Goal: Information Seeking & Learning: Learn about a topic

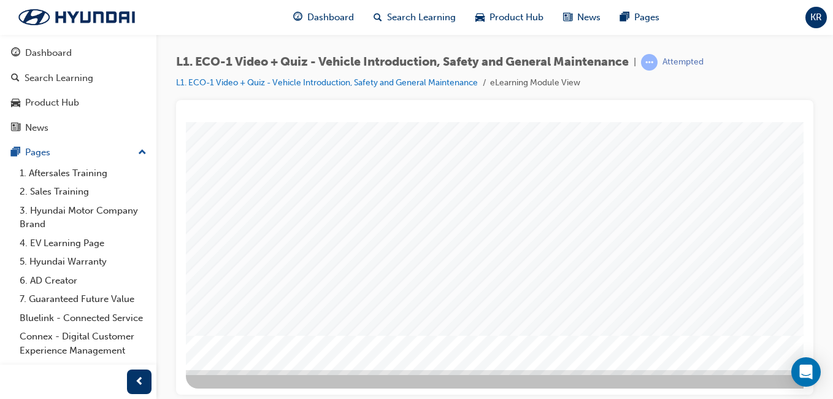
scroll to position [194, 0]
drag, startPoint x: 586, startPoint y: 392, endPoint x: 982, endPoint y: 480, distance: 406.4
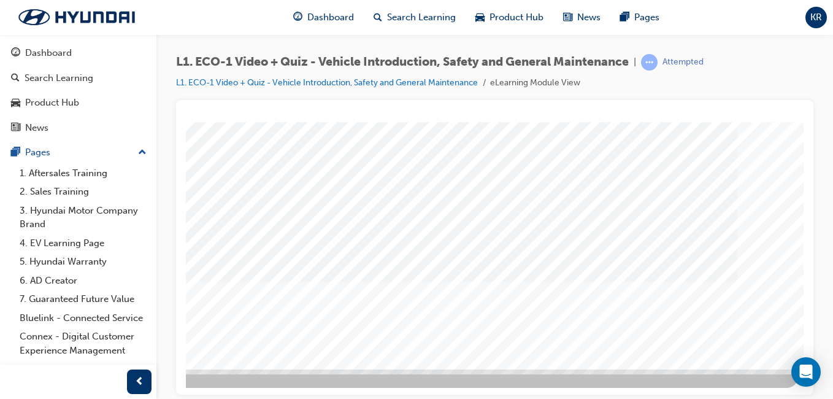
scroll to position [0, 0]
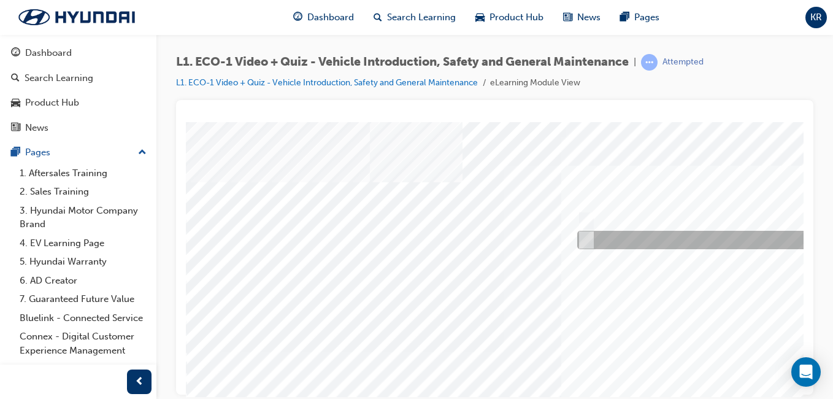
click at [629, 243] on div at bounding box center [779, 240] width 411 height 18
radio input "true"
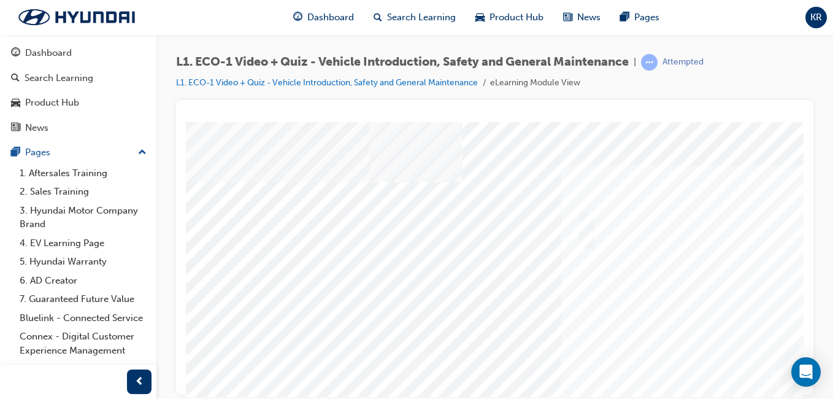
scroll to position [184, 0]
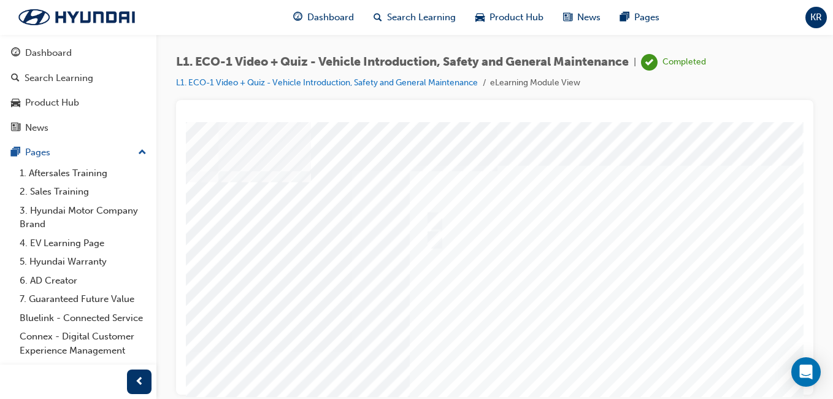
scroll to position [0, 226]
drag, startPoint x: 569, startPoint y: 392, endPoint x: 958, endPoint y: 519, distance: 409.1
drag, startPoint x: 657, startPoint y: 384, endPoint x: 715, endPoint y: 389, distance: 58.5
click at [709, 7] on html "Question 1 of 10 Loading..." at bounding box center [399, 4] width 617 height 5
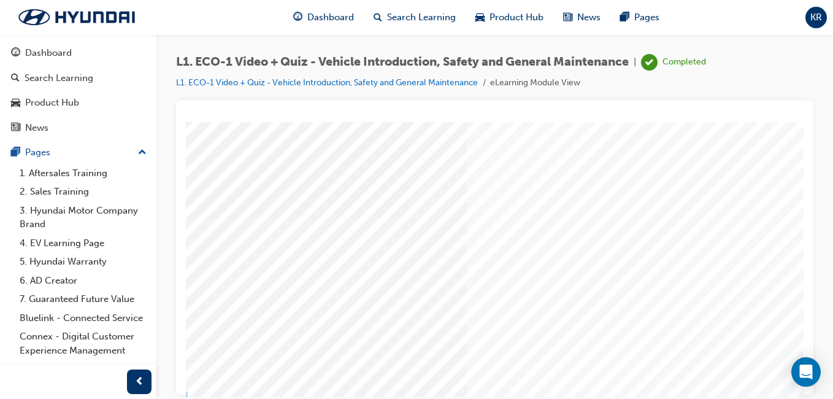
drag, startPoint x: 715, startPoint y: 389, endPoint x: 632, endPoint y: 303, distance: 119.7
click at [632, 303] on div at bounding box center [508, 208] width 834 height 441
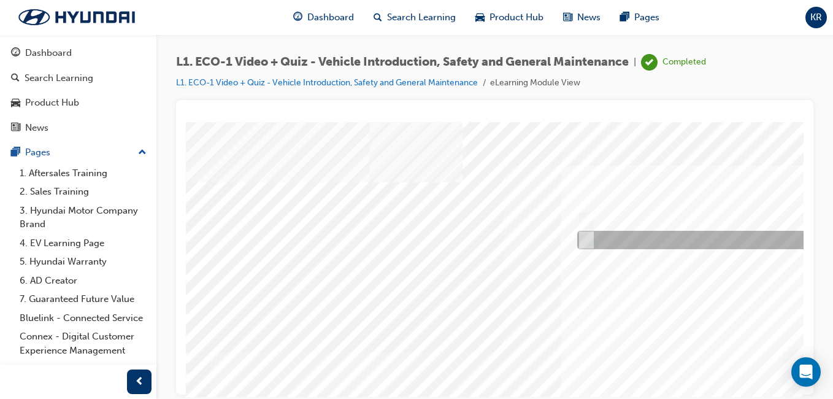
click at [620, 241] on div at bounding box center [778, 240] width 408 height 18
radio input "true"
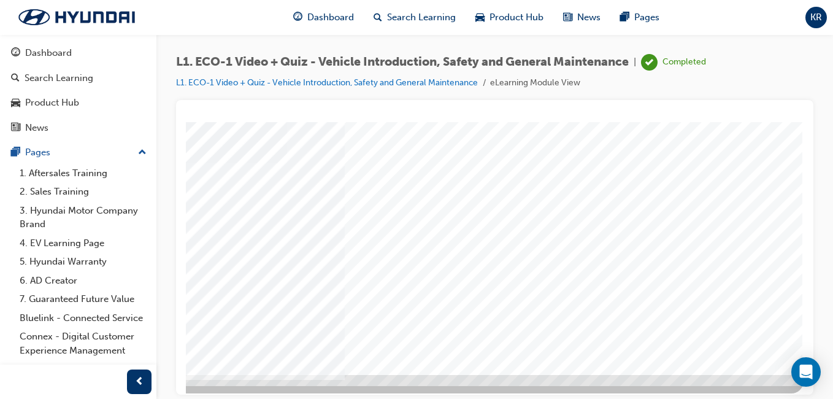
scroll to position [194, 226]
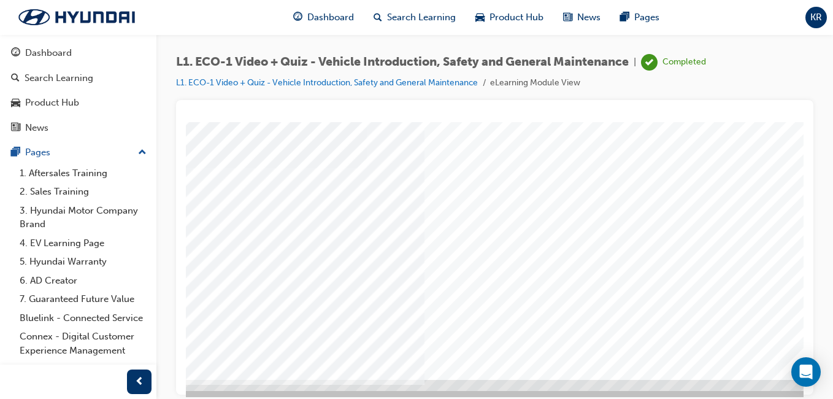
scroll to position [184, 226]
click at [628, 280] on div at bounding box center [386, 157] width 834 height 441
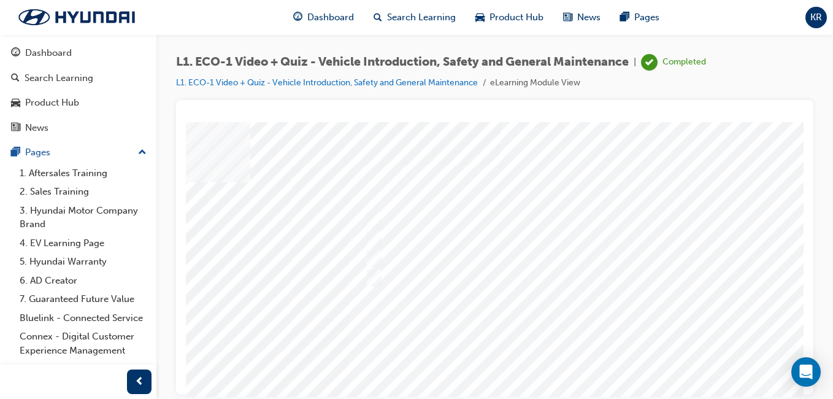
scroll to position [0, 218]
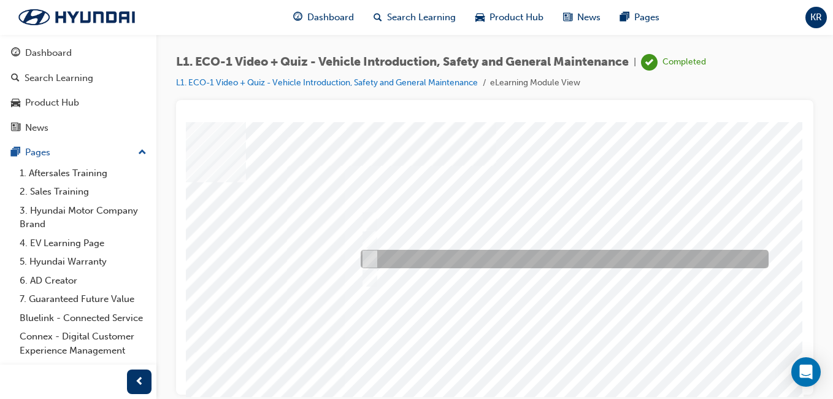
click at [592, 255] on div at bounding box center [561, 259] width 408 height 18
radio input "true"
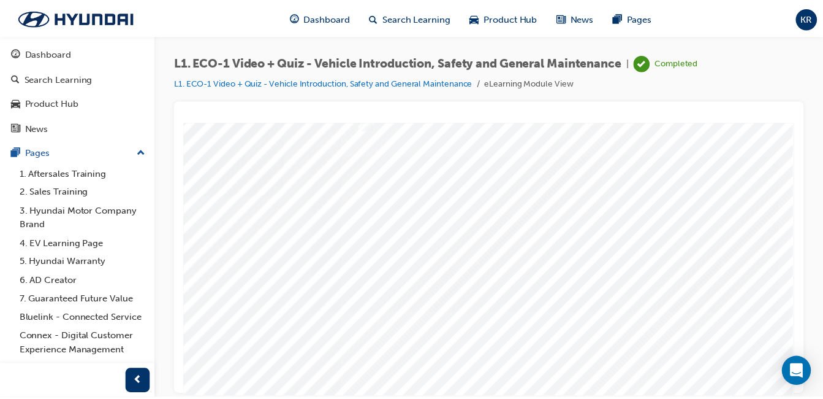
scroll to position [184, 226]
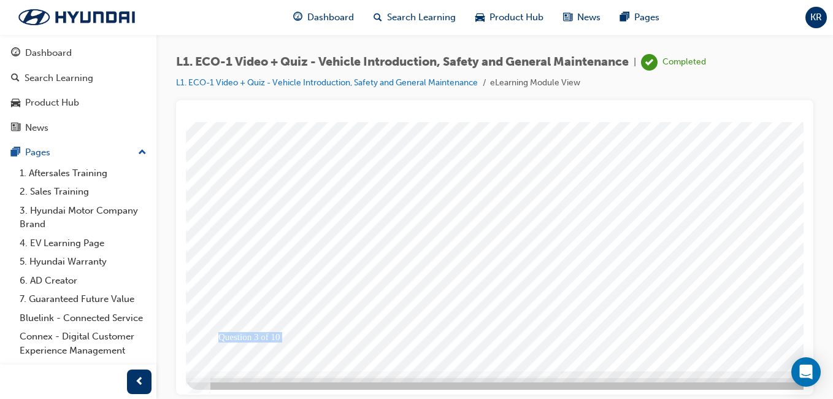
scroll to position [194, 0]
click at [676, 270] on div at bounding box center [603, 147] width 834 height 441
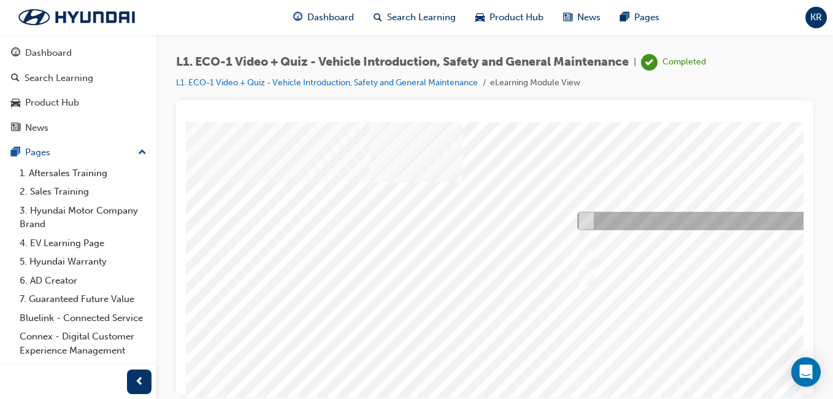
click at [584, 215] on input "An orange covering." at bounding box center [583, 220] width 13 height 13
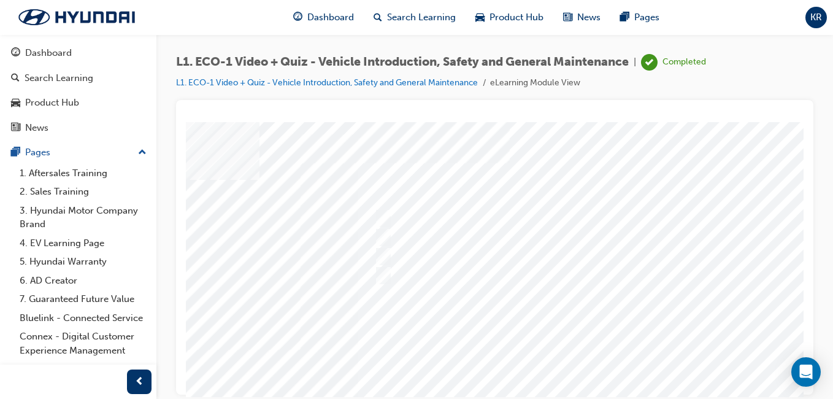
scroll to position [0, 203]
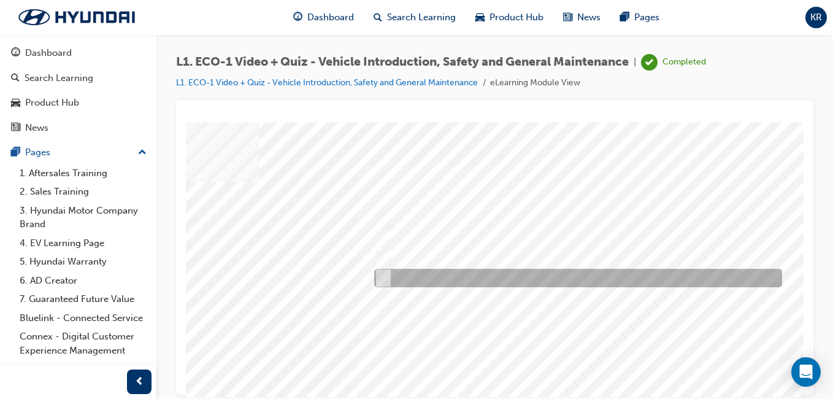
click at [413, 280] on div at bounding box center [575, 278] width 408 height 18
radio input "false"
radio input "true"
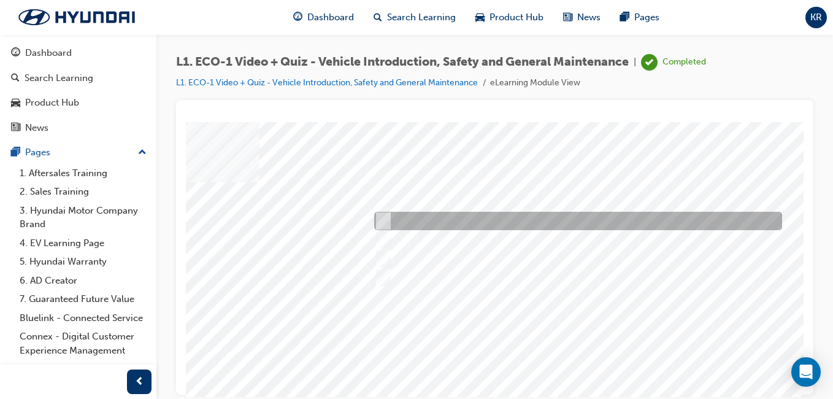
click at [425, 216] on div at bounding box center [575, 221] width 408 height 18
radio input "true"
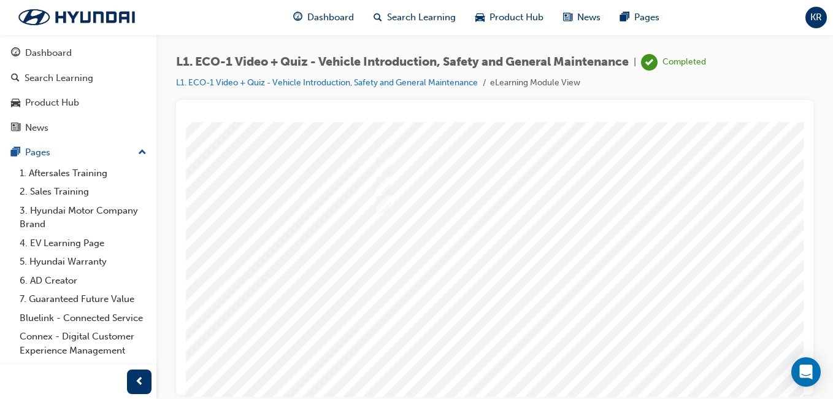
scroll to position [184, 203]
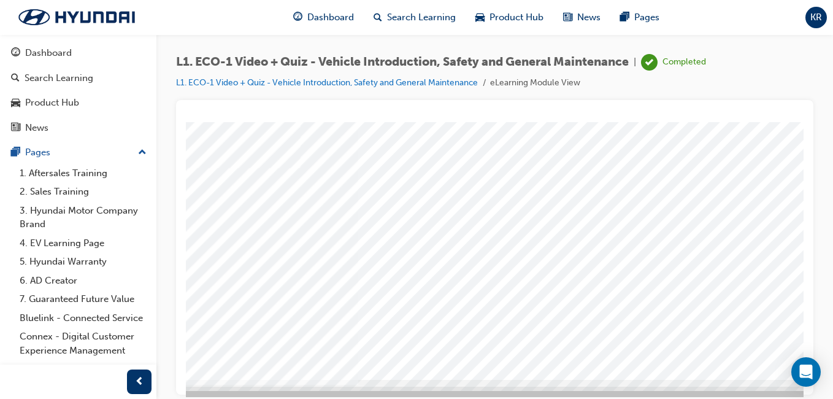
click at [730, 283] on div at bounding box center [603, 157] width 834 height 441
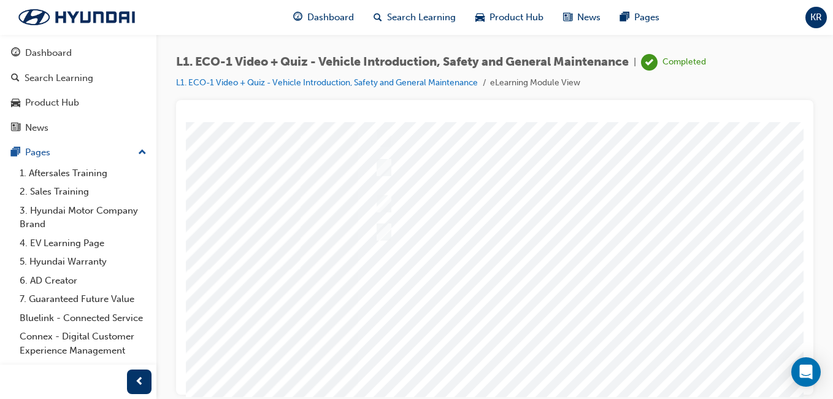
scroll to position [61, 203]
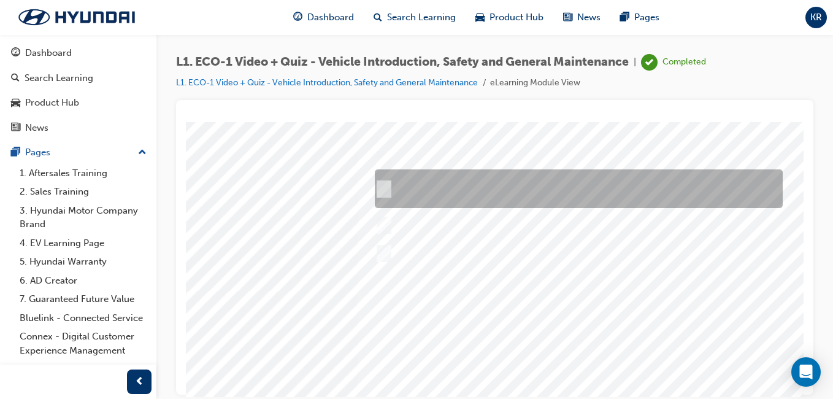
click at [636, 195] on div at bounding box center [576, 188] width 408 height 39
radio input "true"
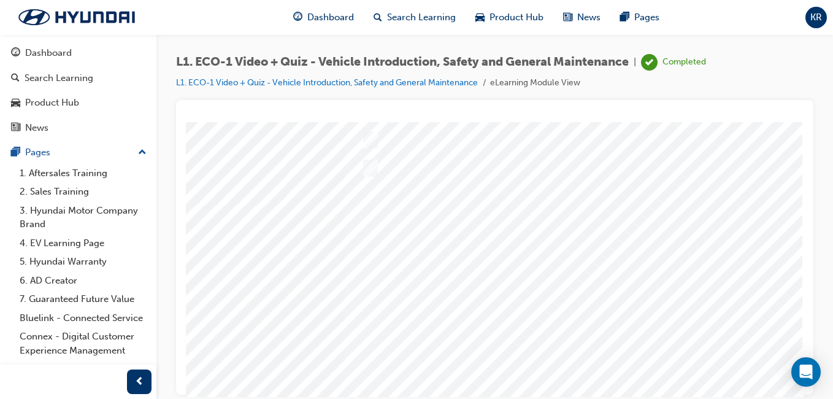
scroll to position [184, 226]
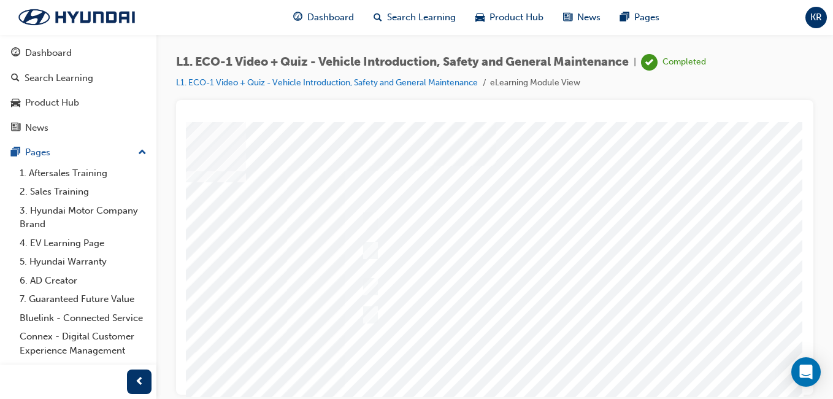
scroll to position [61, 226]
click at [557, 150] on div at bounding box center [386, 280] width 834 height 441
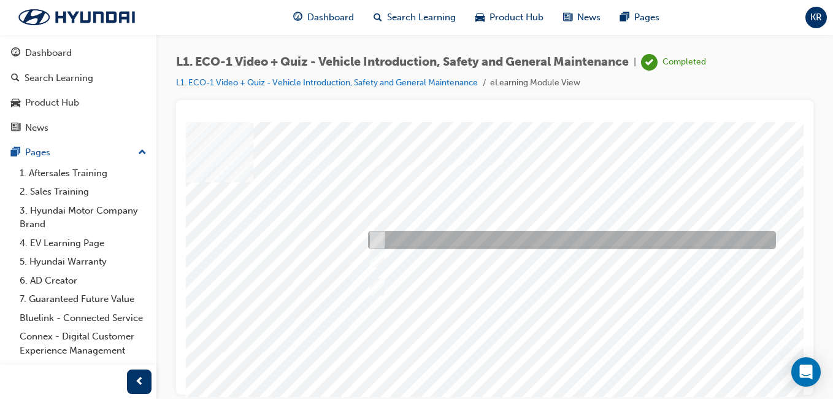
click at [557, 231] on div at bounding box center [569, 240] width 408 height 18
radio input "true"
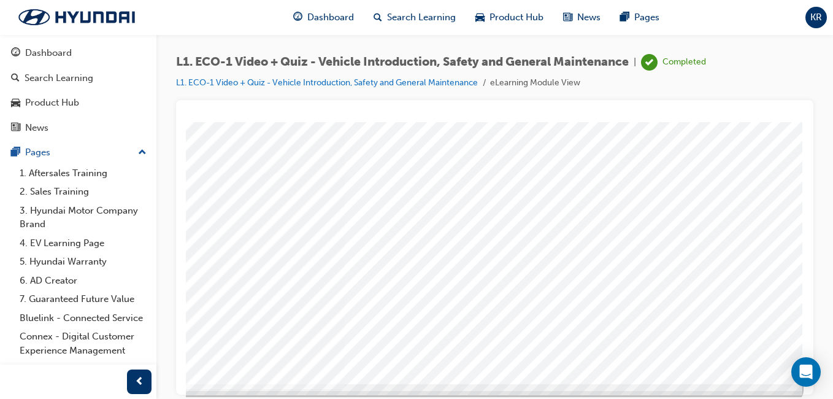
scroll to position [194, 226]
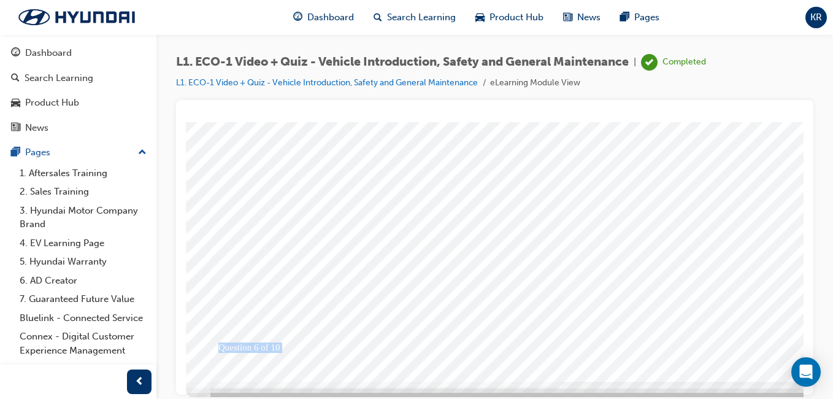
scroll to position [184, 0]
click at [711, 275] on div at bounding box center [603, 157] width 834 height 441
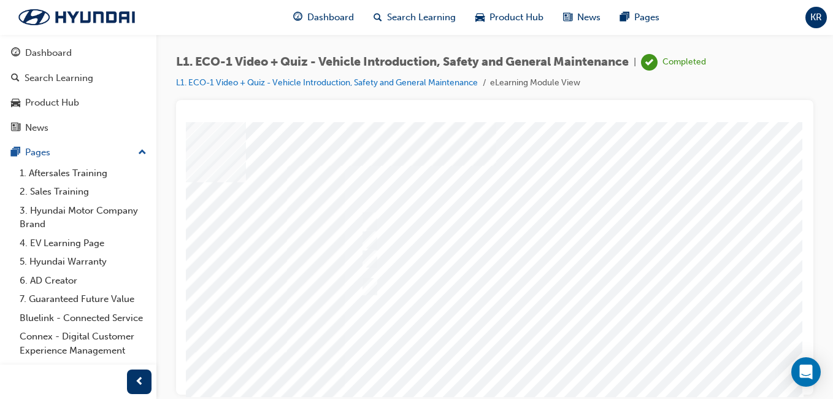
scroll to position [0, 223]
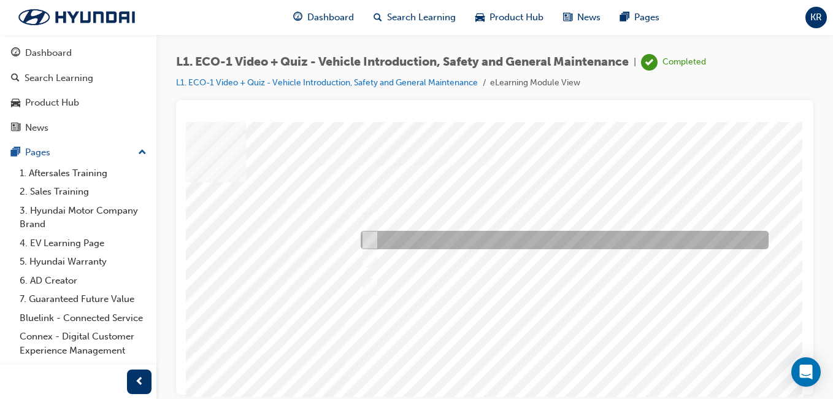
drag, startPoint x: 402, startPoint y: 237, endPoint x: 445, endPoint y: 239, distance: 43.0
click at [401, 237] on div at bounding box center [561, 240] width 408 height 18
radio input "true"
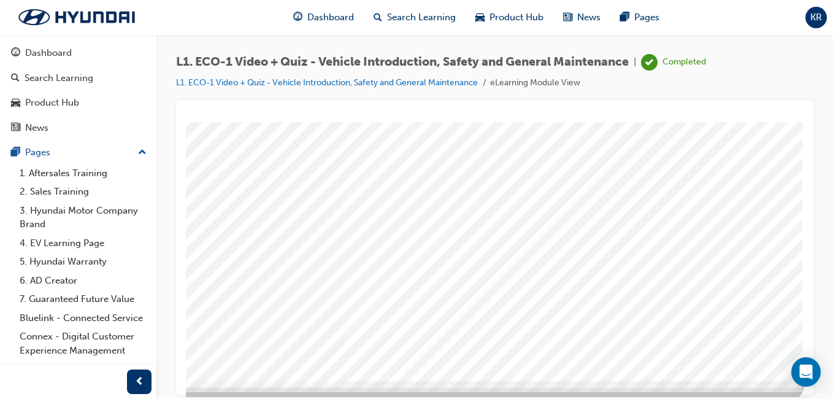
scroll to position [184, 223]
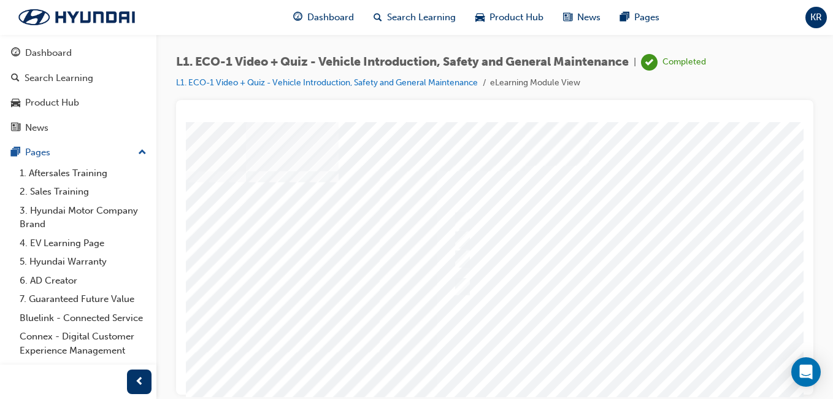
scroll to position [0, 226]
drag, startPoint x: 557, startPoint y: 388, endPoint x: 995, endPoint y: 464, distance: 444.3
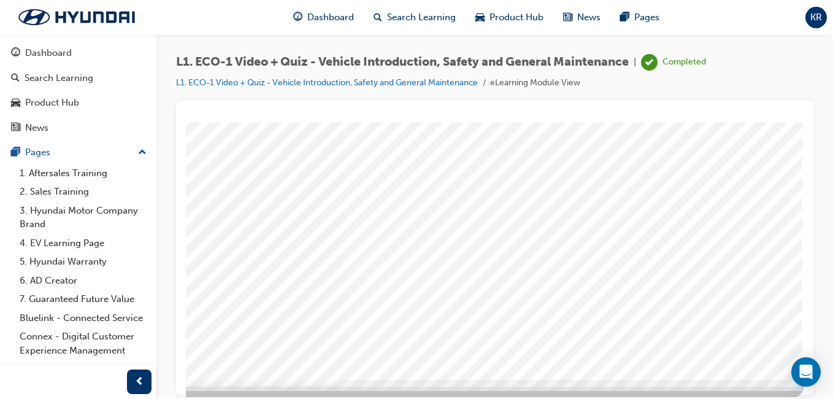
click at [627, 285] on div at bounding box center [386, 157] width 834 height 441
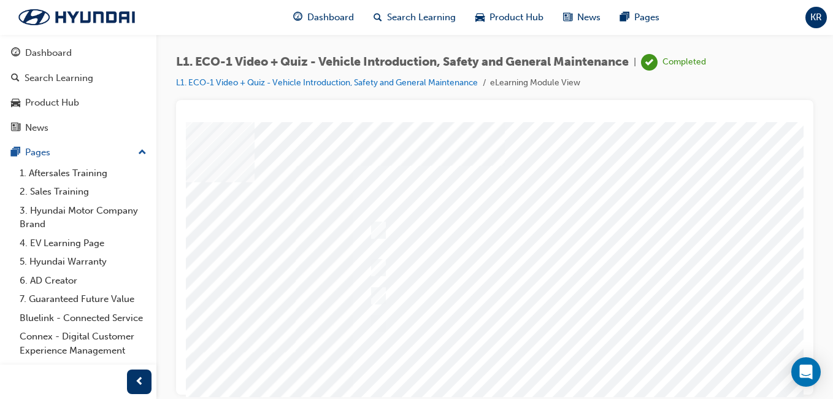
scroll to position [0, 226]
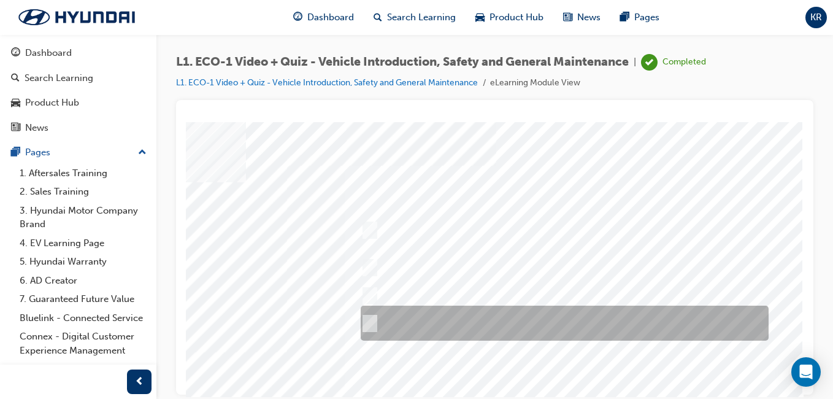
click at [467, 326] on div at bounding box center [561, 322] width 408 height 35
radio input "true"
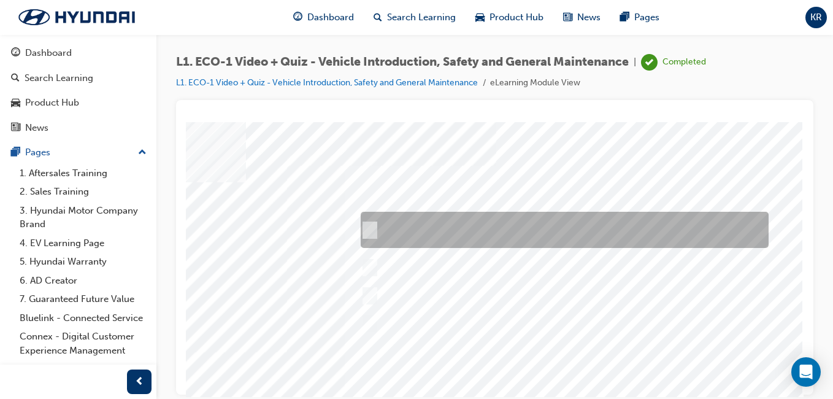
click at [511, 213] on div at bounding box center [561, 230] width 408 height 36
radio input "true"
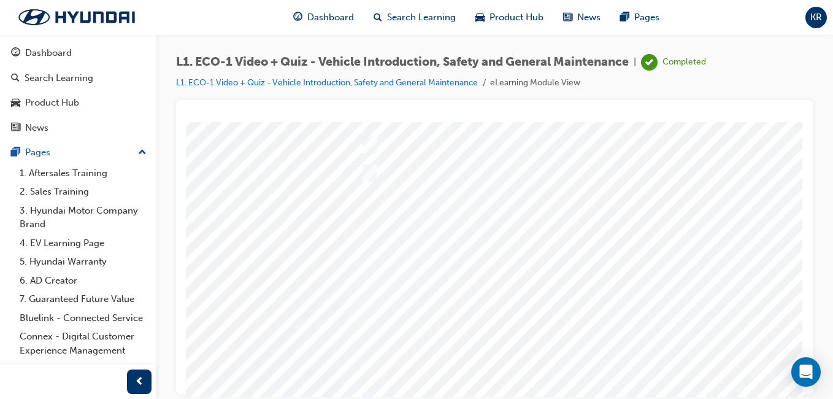
scroll to position [184, 226]
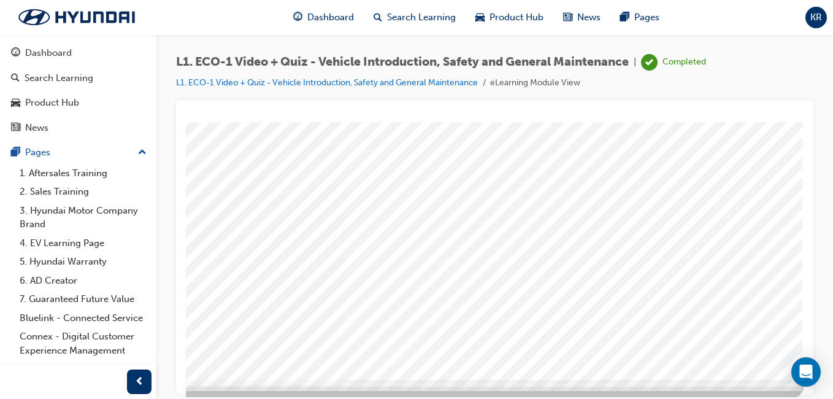
click at [622, 281] on div at bounding box center [386, 157] width 834 height 441
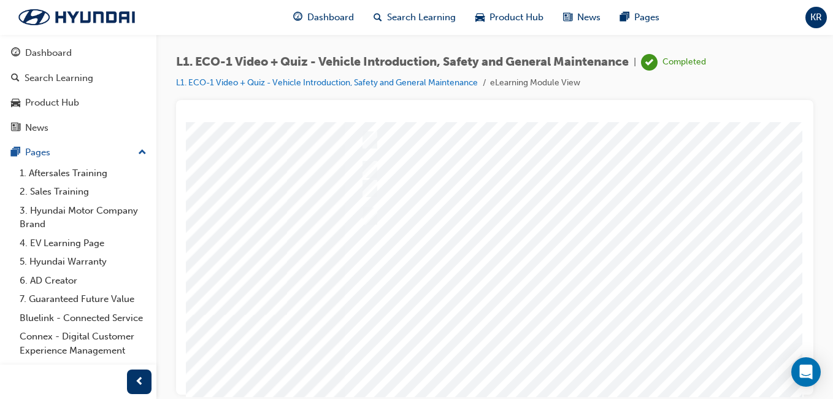
scroll to position [61, 218]
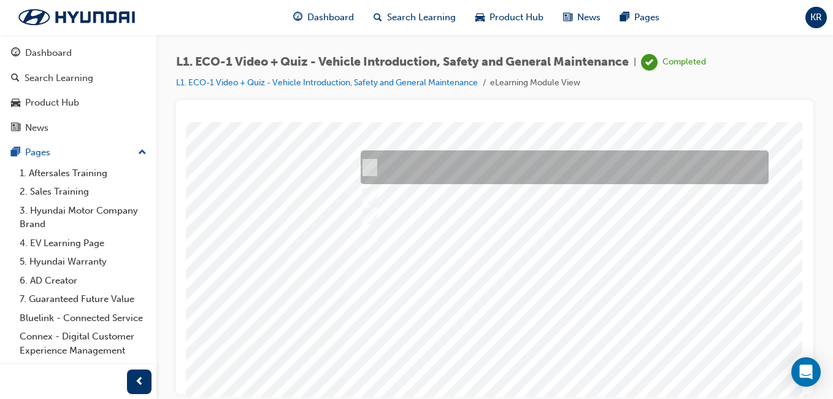
click at [480, 165] on div at bounding box center [561, 167] width 408 height 34
radio input "true"
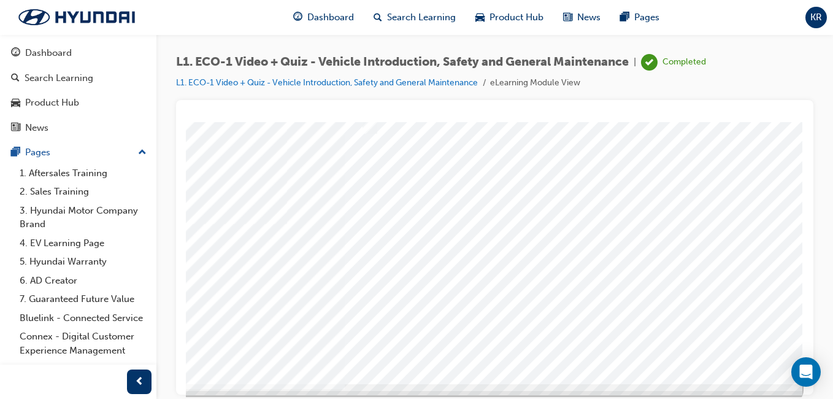
scroll to position [194, 218]
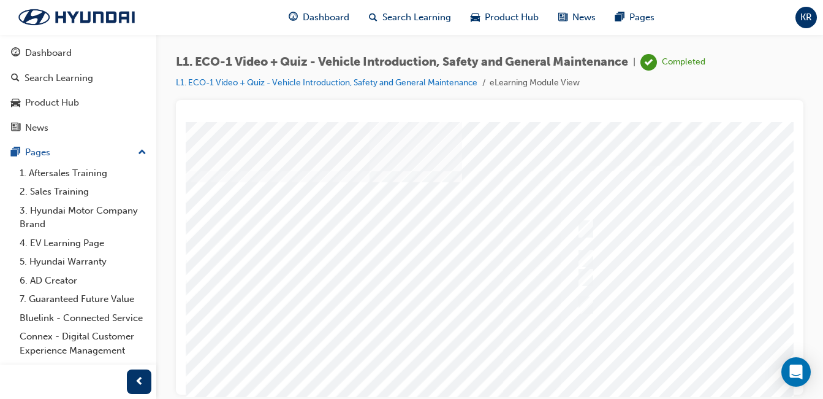
click at [599, 256] on div at bounding box center [603, 341] width 834 height 441
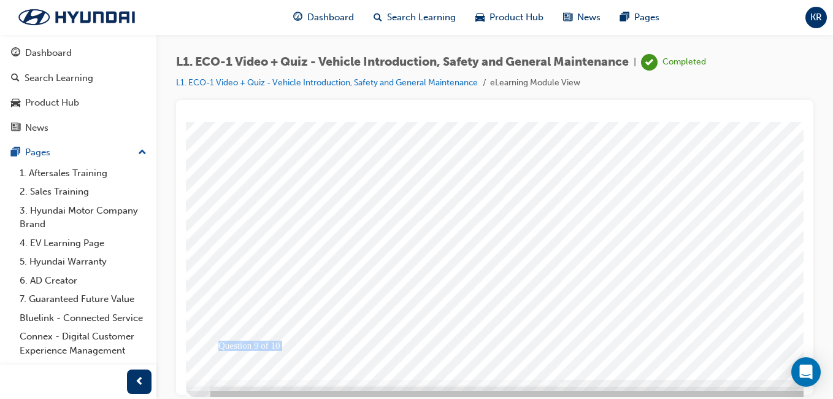
click at [454, 386] on div at bounding box center [603, 167] width 834 height 460
drag, startPoint x: 454, startPoint y: 386, endPoint x: 454, endPoint y: 375, distance: 11.1
click at [454, 375] on div "Question 9 of 10" at bounding box center [603, 167] width 834 height 460
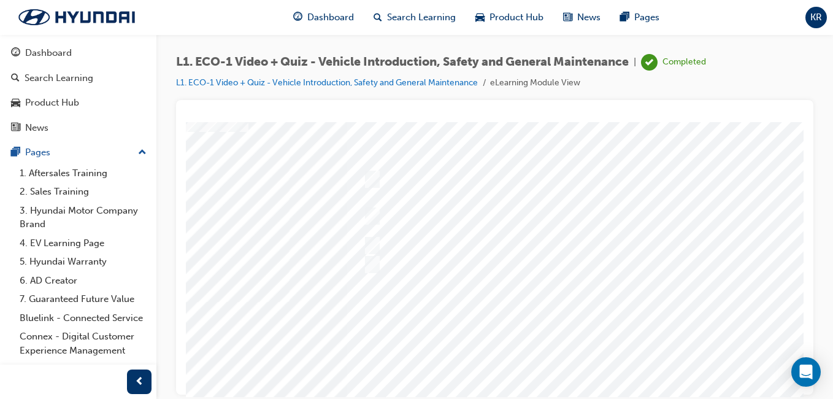
scroll to position [0, 214]
drag, startPoint x: 567, startPoint y: 518, endPoint x: 296, endPoint y: 378, distance: 305.5
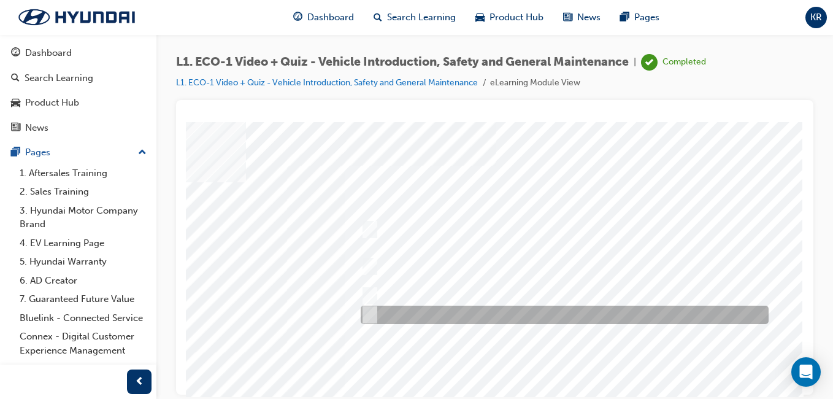
click at [477, 315] on div at bounding box center [561, 314] width 408 height 18
radio input "true"
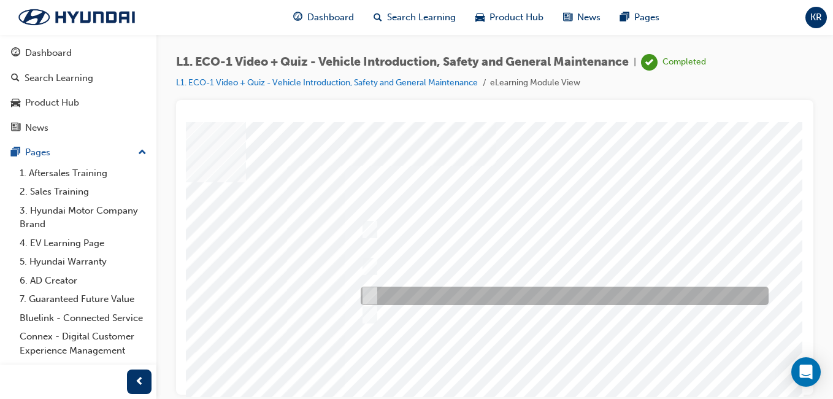
click at [481, 296] on div at bounding box center [561, 295] width 408 height 18
radio input "true"
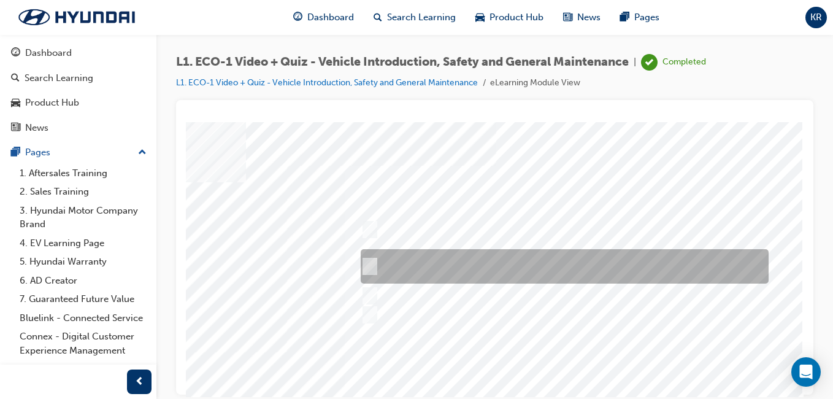
click at [477, 273] on div at bounding box center [561, 266] width 408 height 34
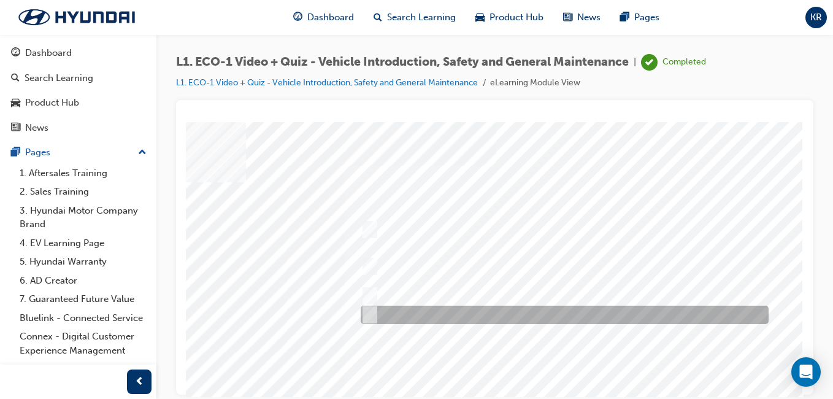
click at [468, 309] on div at bounding box center [561, 314] width 408 height 18
radio input "false"
radio input "true"
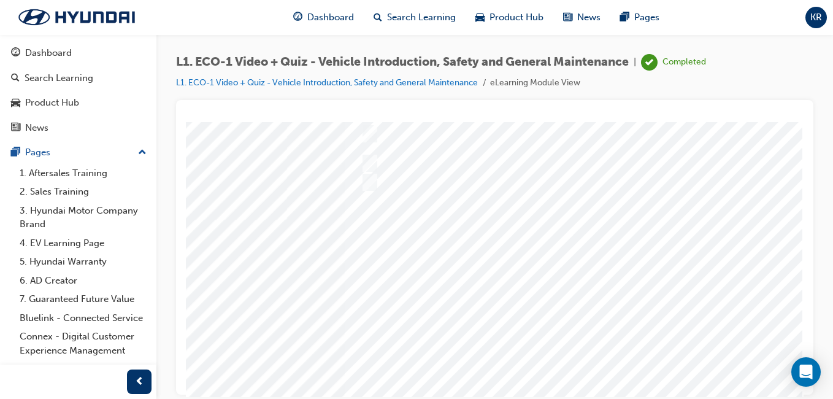
scroll to position [184, 226]
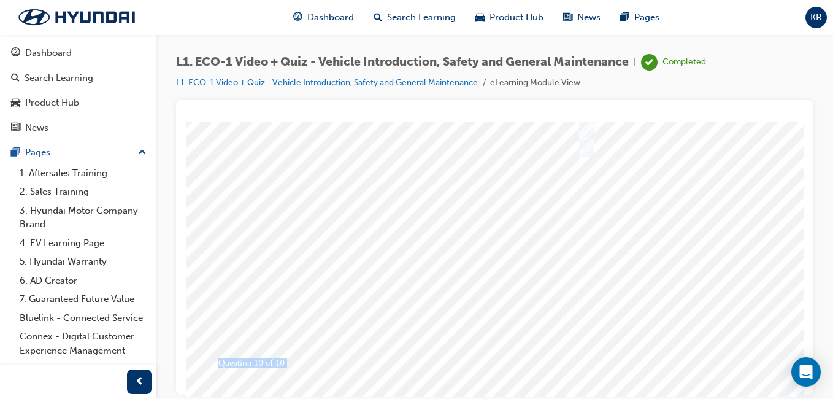
scroll to position [184, 0]
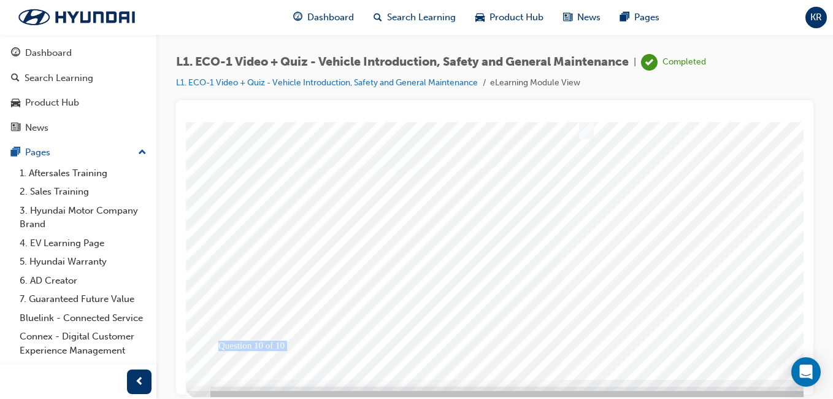
click at [725, 280] on div at bounding box center [603, 157] width 834 height 441
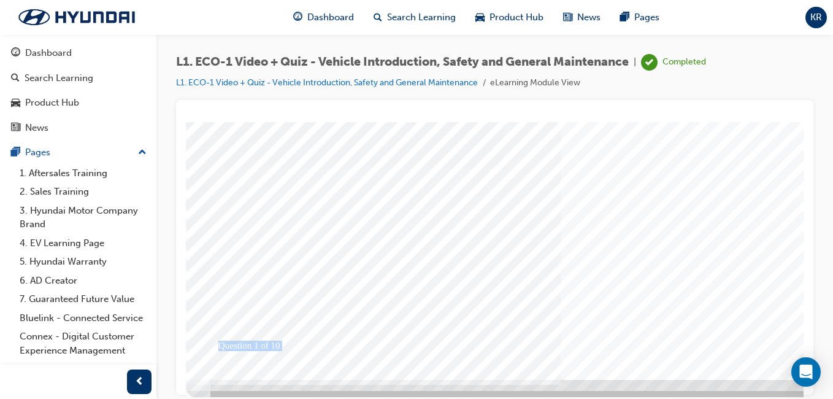
scroll to position [0, 0]
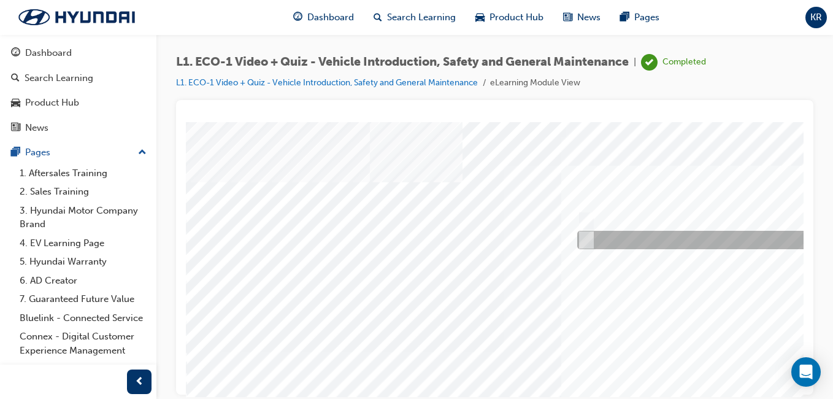
click at [606, 240] on div at bounding box center [779, 240] width 411 height 18
radio input "true"
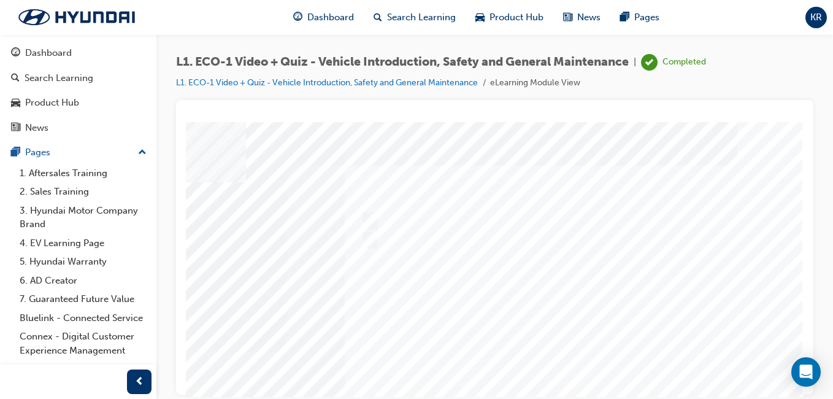
scroll to position [184, 226]
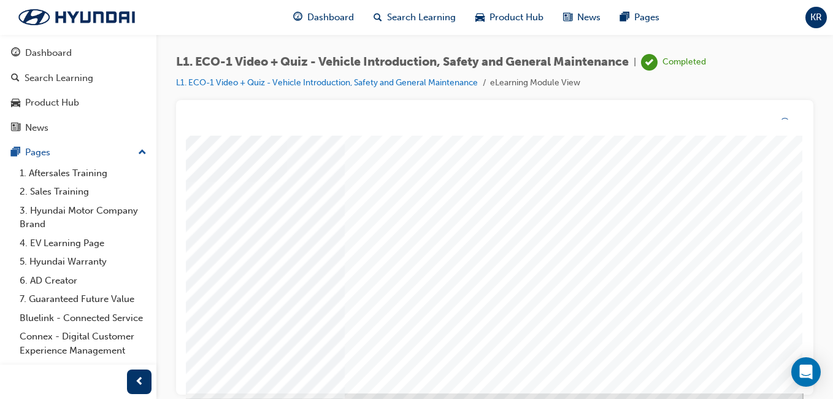
scroll to position [0, 0]
click at [586, 296] on div at bounding box center [603, 356] width 834 height 441
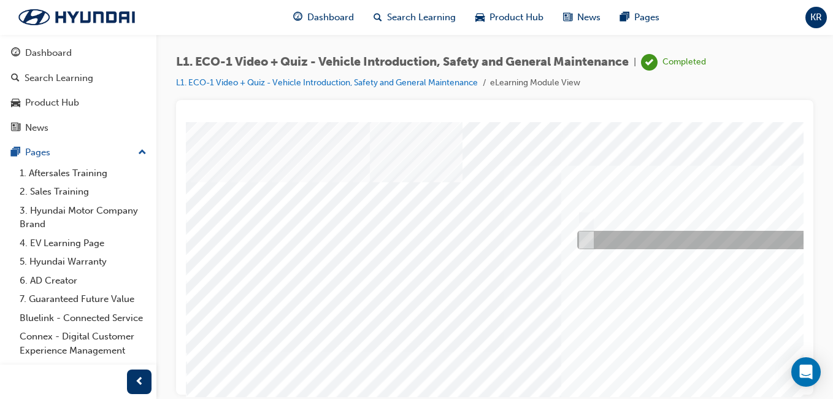
click at [606, 242] on div at bounding box center [778, 240] width 408 height 18
radio input "true"
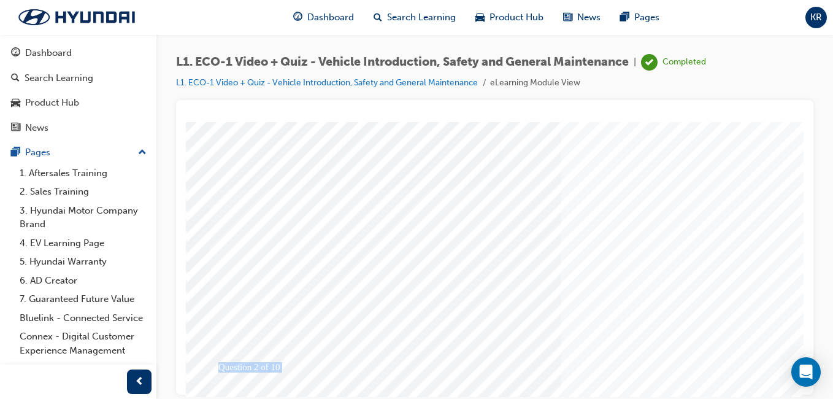
scroll to position [184, 0]
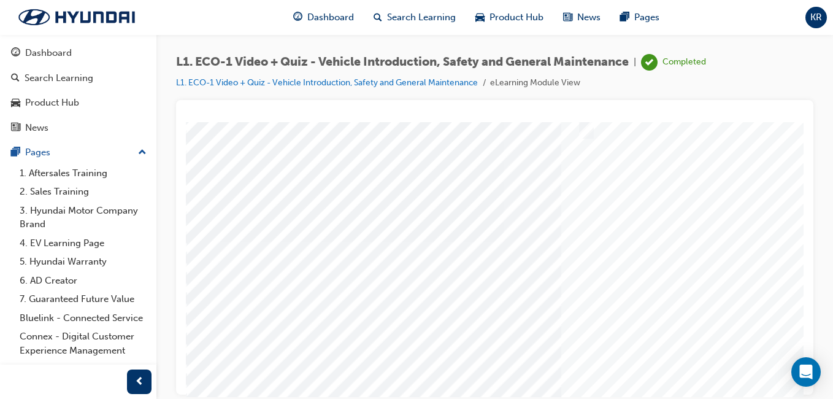
scroll to position [123, 0]
click at [725, 339] on div at bounding box center [603, 219] width 834 height 441
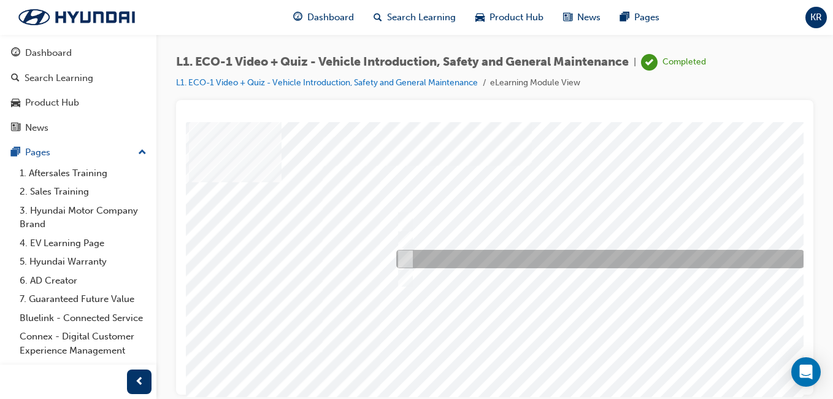
click at [528, 254] on div at bounding box center [597, 259] width 408 height 18
radio input "true"
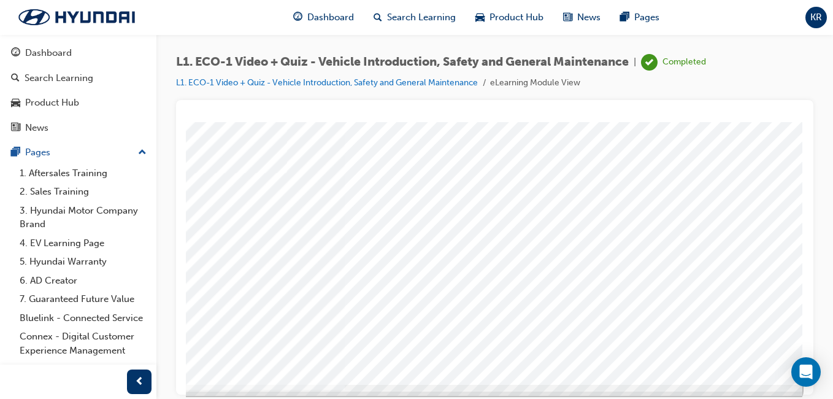
scroll to position [184, 226]
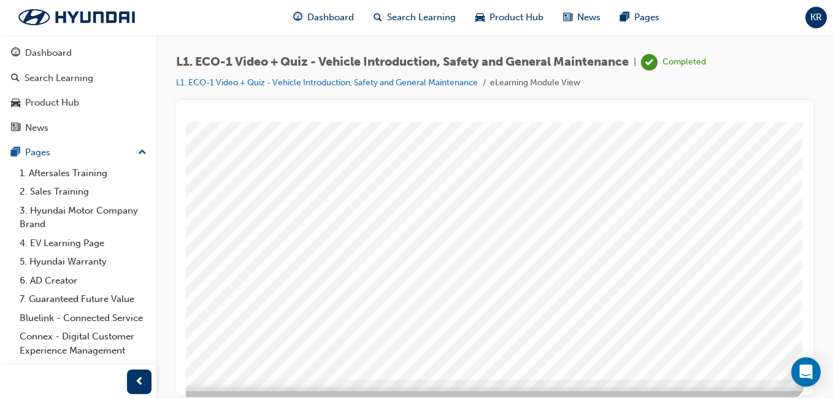
click at [549, 269] on div at bounding box center [386, 157] width 834 height 441
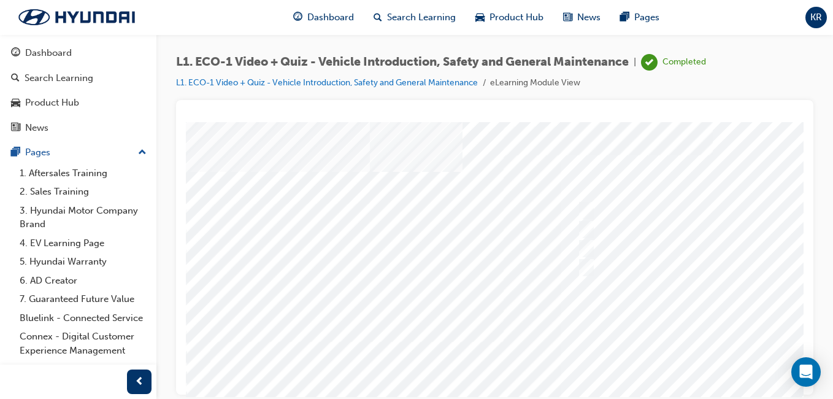
scroll to position [0, 0]
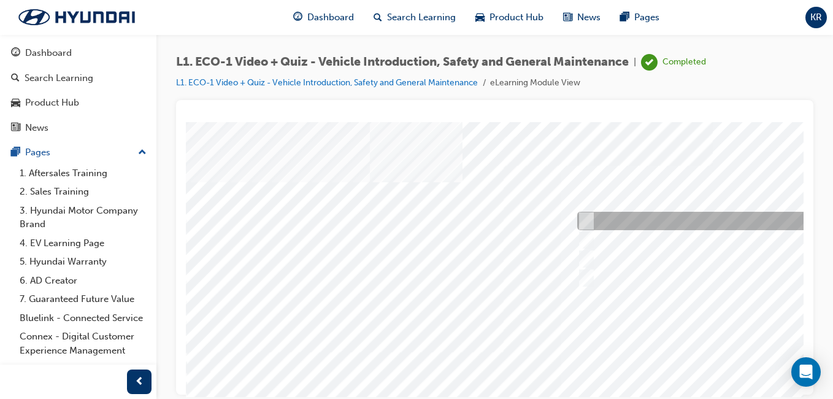
click at [652, 217] on div at bounding box center [778, 221] width 408 height 18
radio input "true"
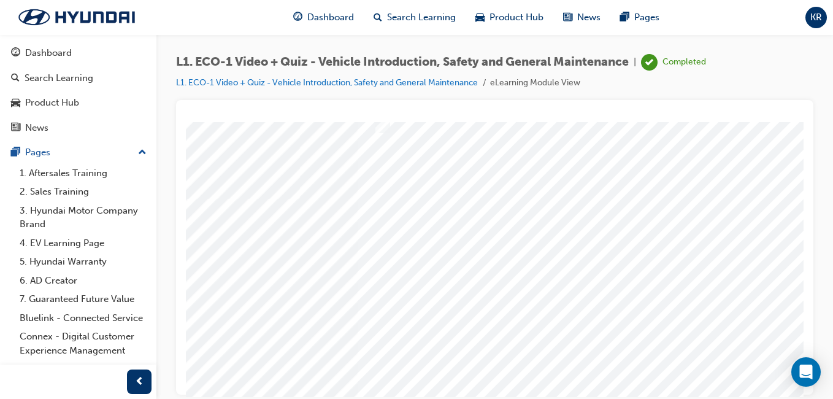
scroll to position [184, 204]
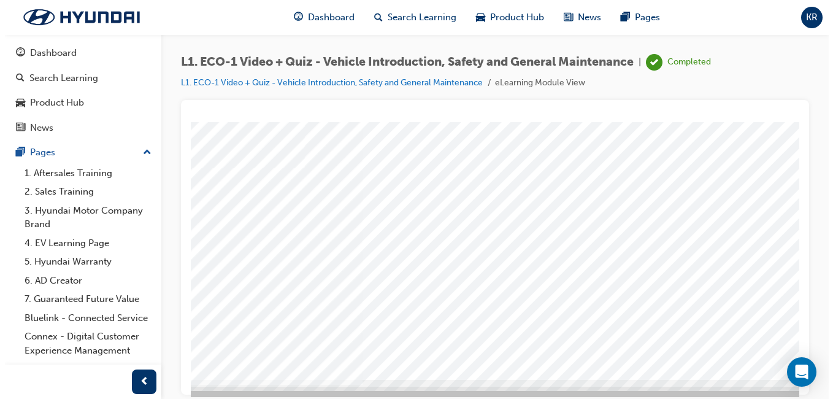
scroll to position [0, 0]
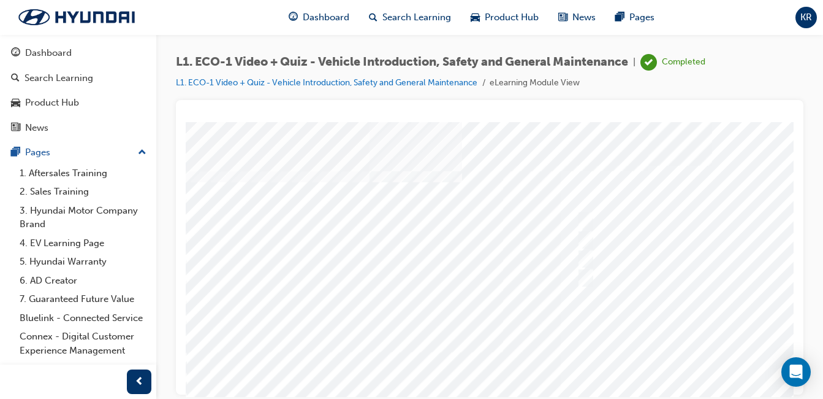
click at [606, 280] on div at bounding box center [603, 341] width 834 height 441
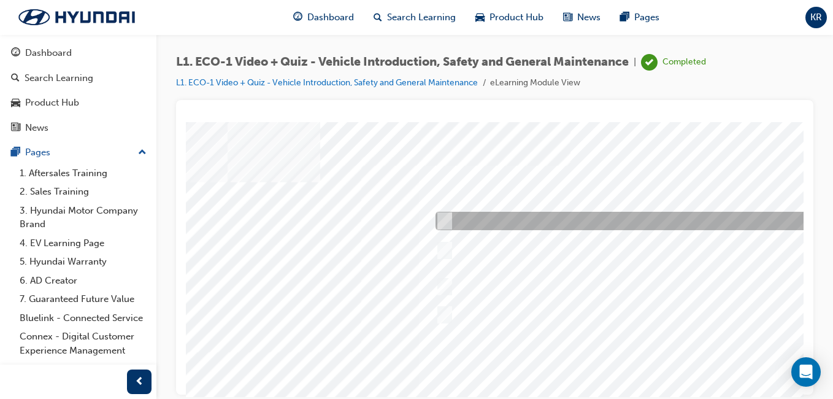
click at [644, 221] on div at bounding box center [636, 221] width 408 height 18
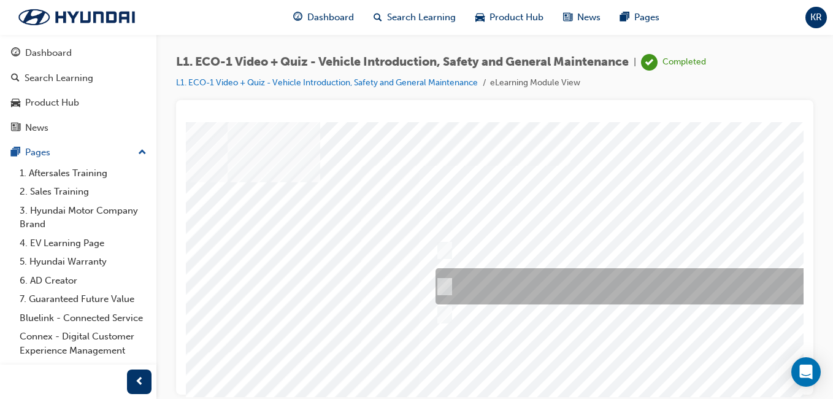
click at [642, 282] on div at bounding box center [636, 286] width 408 height 36
radio input "false"
radio input "true"
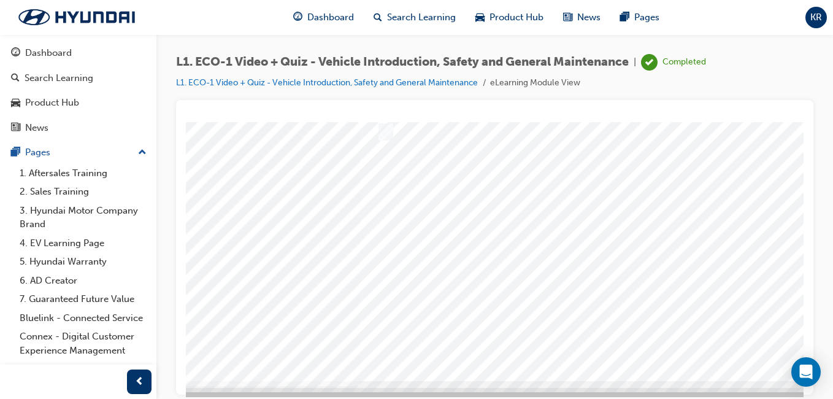
scroll to position [184, 201]
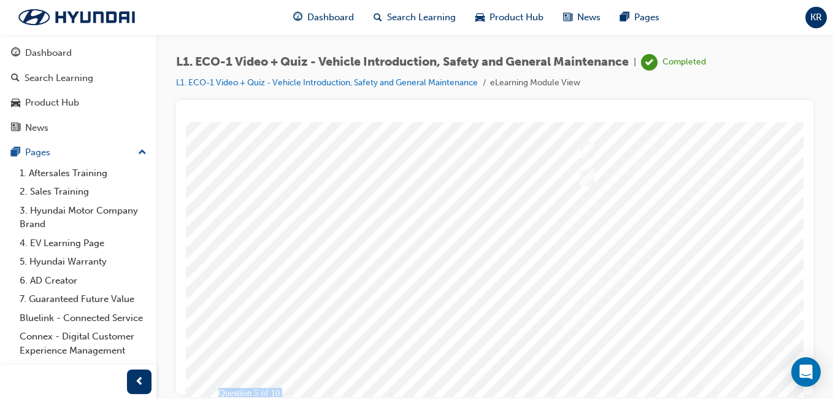
scroll to position [184, 0]
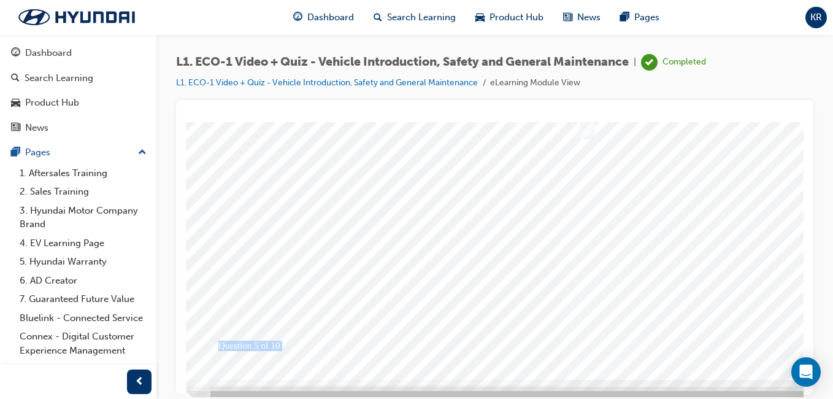
click at [720, 279] on div at bounding box center [603, 157] width 834 height 441
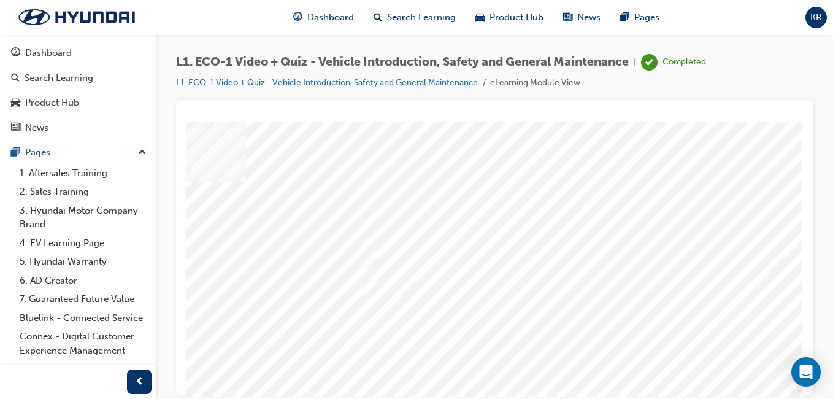
scroll to position [0, 224]
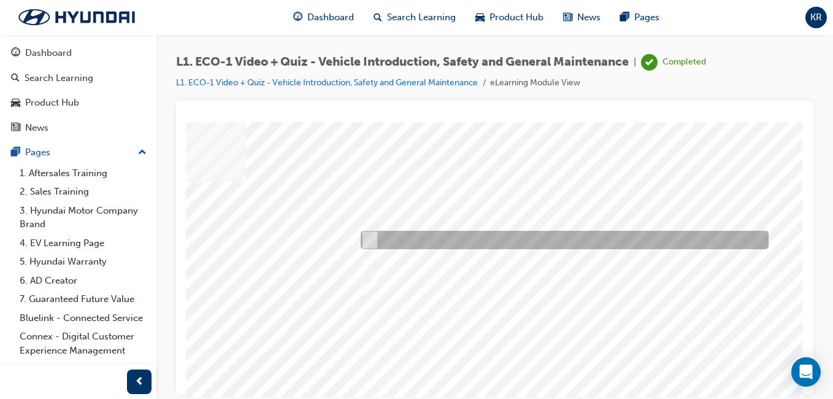
click at [645, 237] on div at bounding box center [561, 240] width 408 height 18
radio input "true"
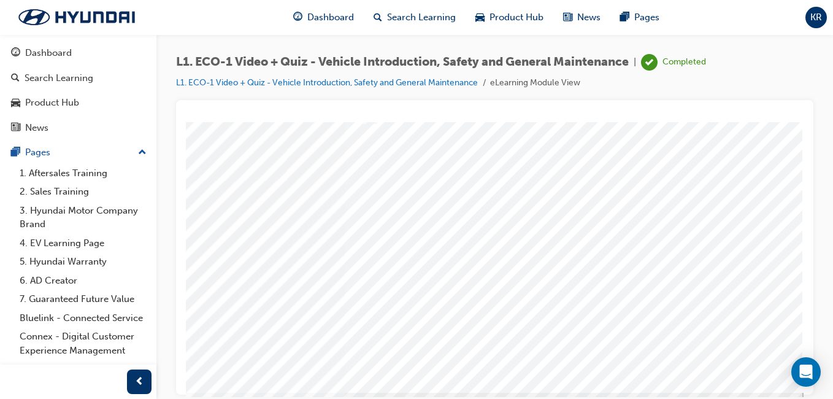
scroll to position [184, 224]
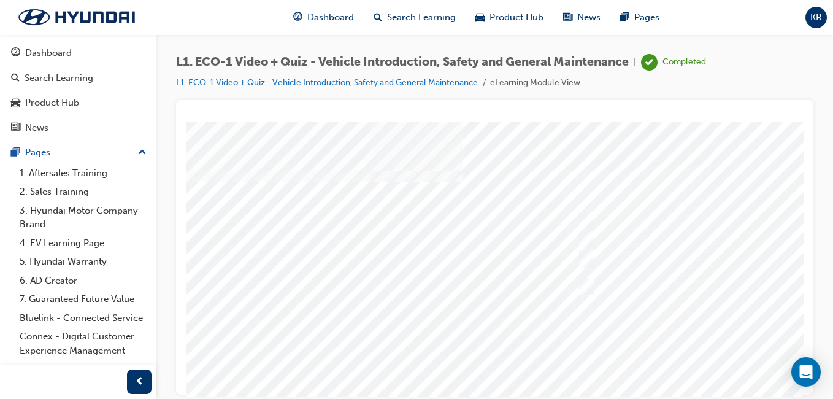
scroll to position [123, 0]
click at [685, 346] on div at bounding box center [603, 219] width 834 height 441
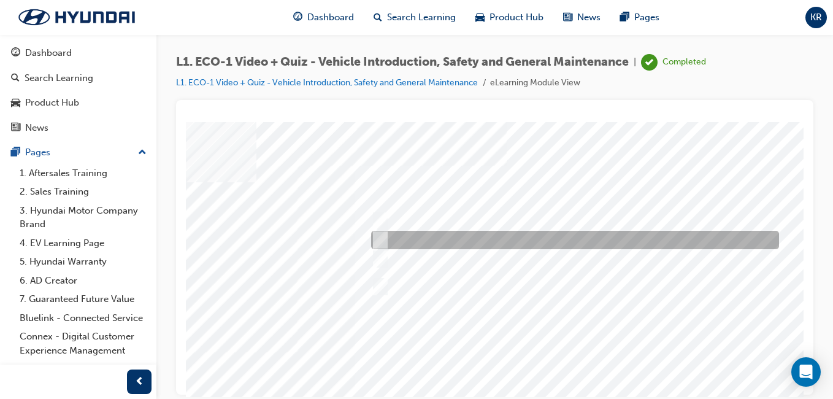
click at [412, 234] on div at bounding box center [572, 240] width 408 height 18
radio input "true"
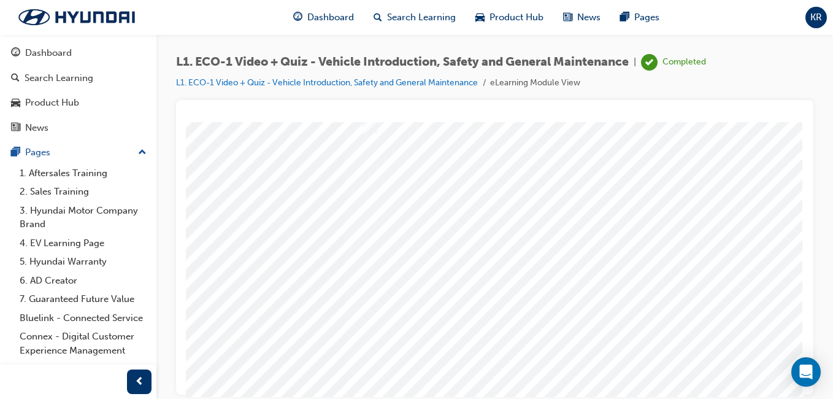
scroll to position [184, 226]
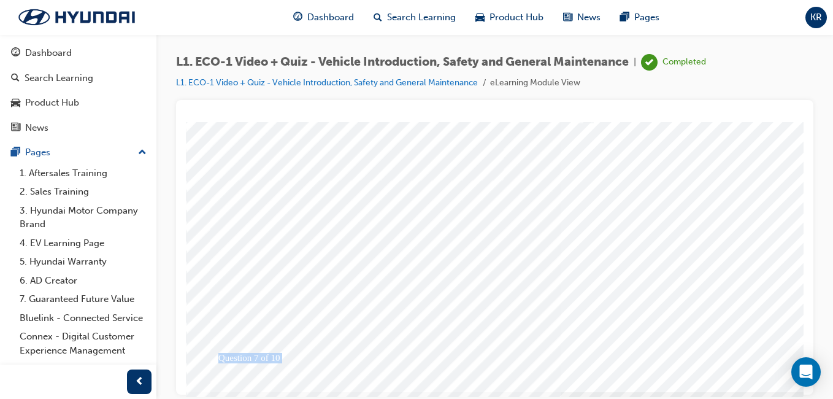
scroll to position [184, 0]
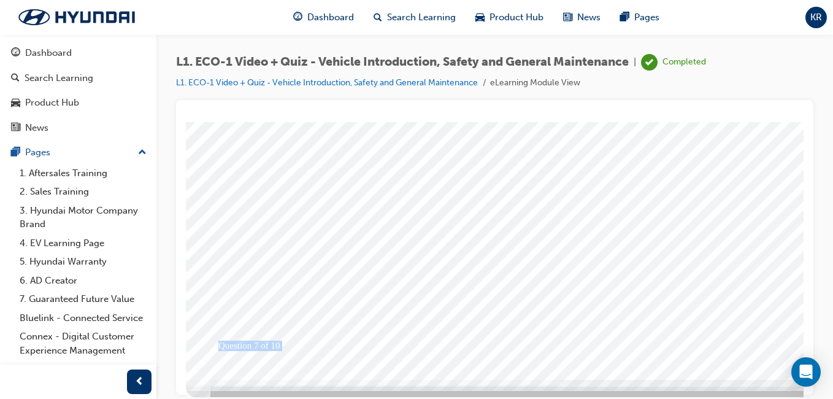
click at [704, 280] on div at bounding box center [603, 157] width 834 height 441
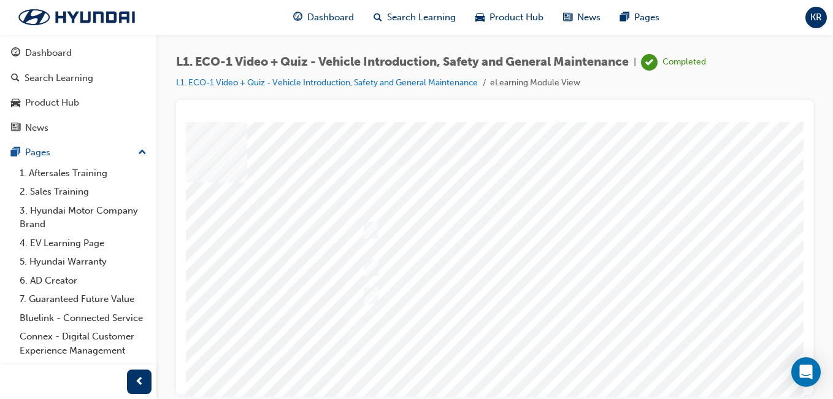
scroll to position [0, 226]
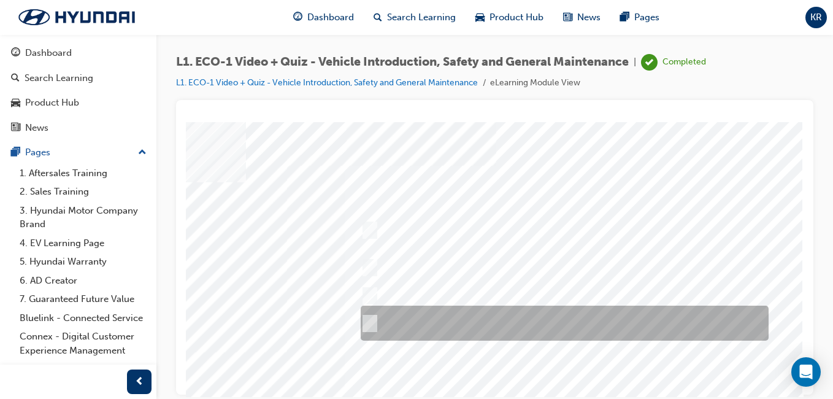
click at [590, 321] on div at bounding box center [561, 322] width 408 height 35
radio input "true"
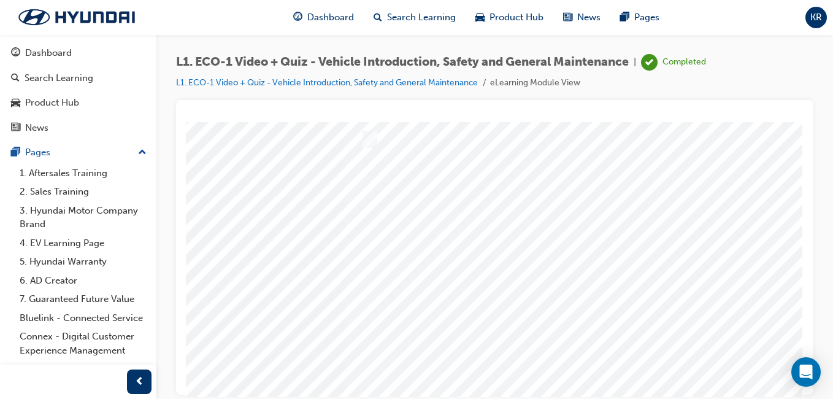
scroll to position [184, 226]
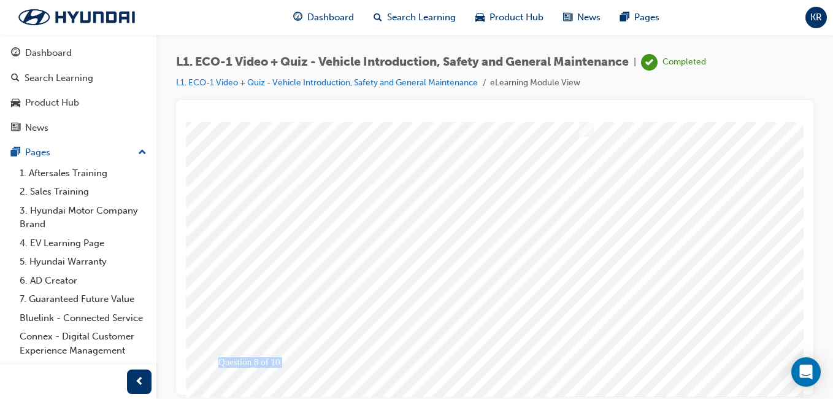
scroll to position [184, 0]
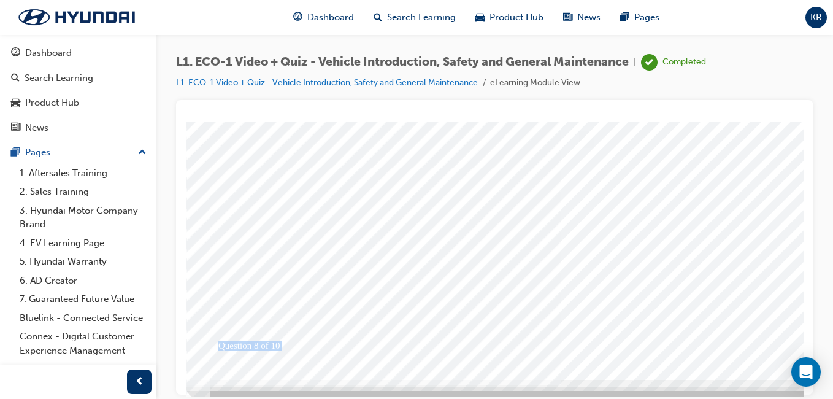
click at [717, 280] on div at bounding box center [603, 157] width 834 height 441
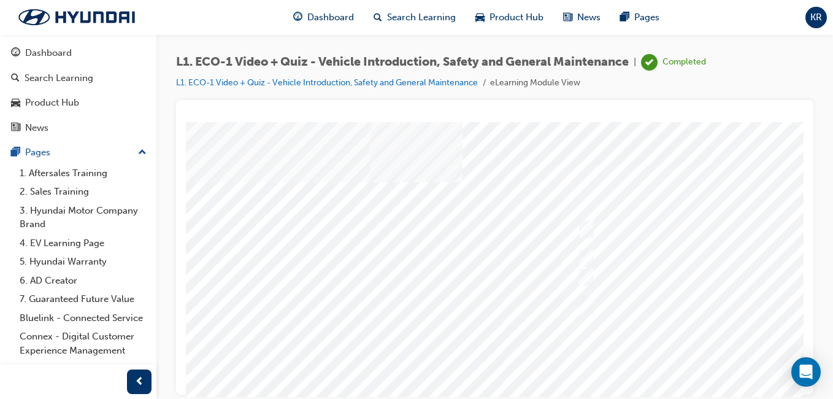
scroll to position [0, 140]
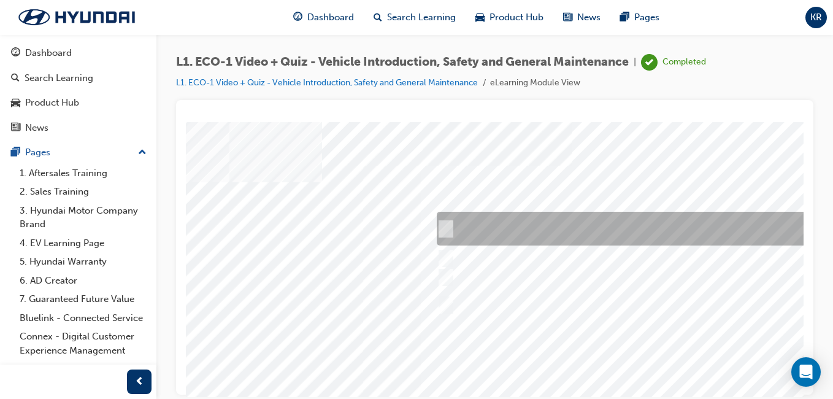
click at [560, 233] on div at bounding box center [637, 229] width 408 height 34
radio input "true"
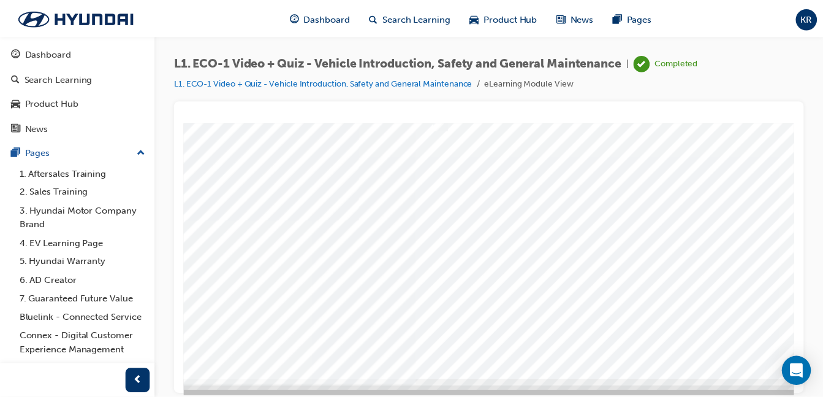
scroll to position [184, 140]
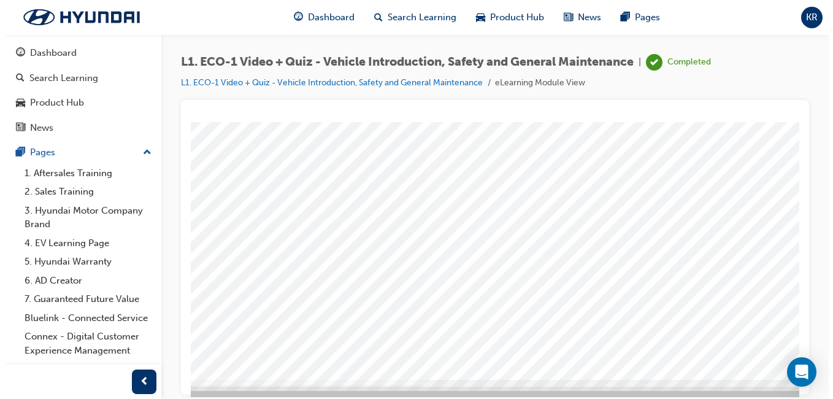
scroll to position [0, 0]
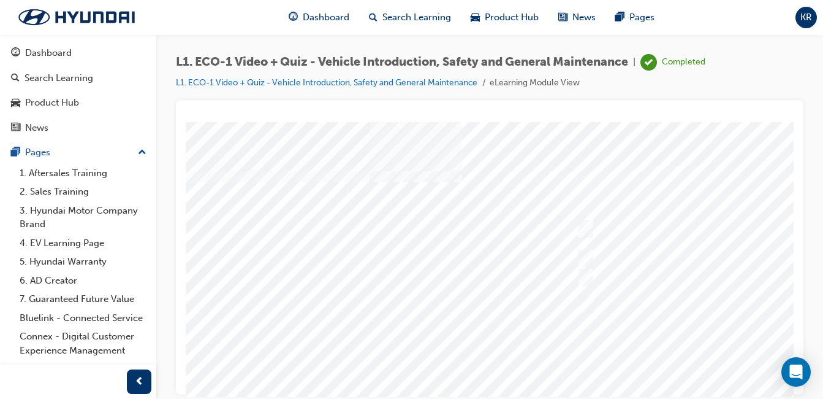
click at [658, 266] on div at bounding box center [603, 341] width 834 height 441
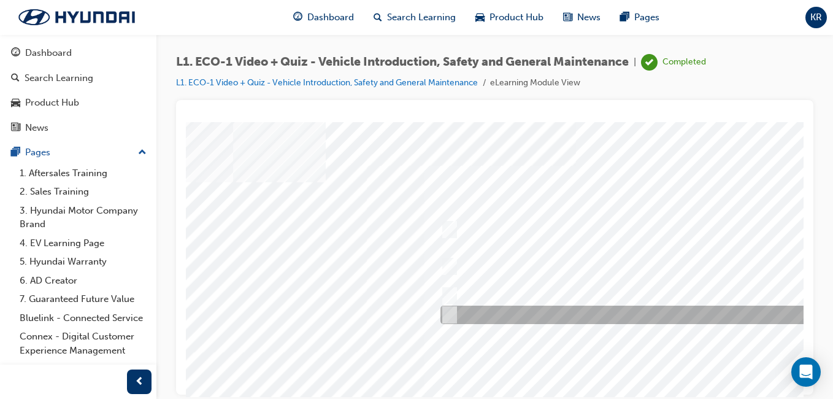
click at [605, 315] on div at bounding box center [641, 314] width 408 height 18
radio input "true"
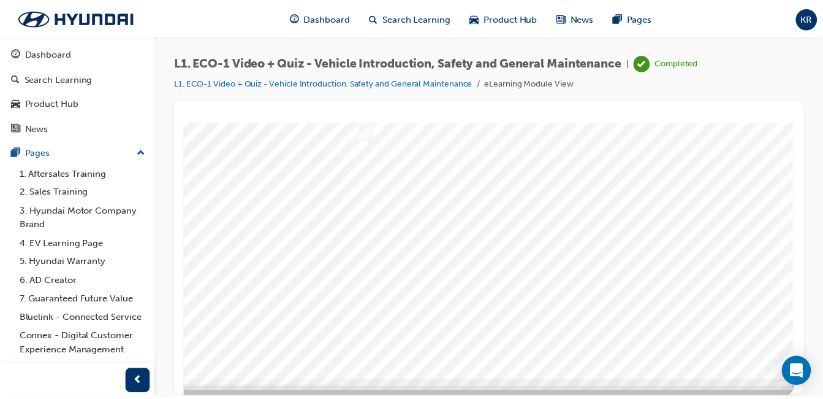
scroll to position [184, 226]
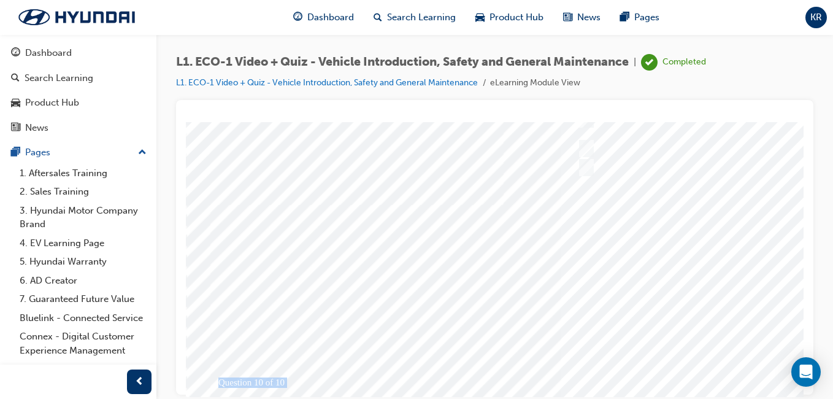
scroll to position [194, 0]
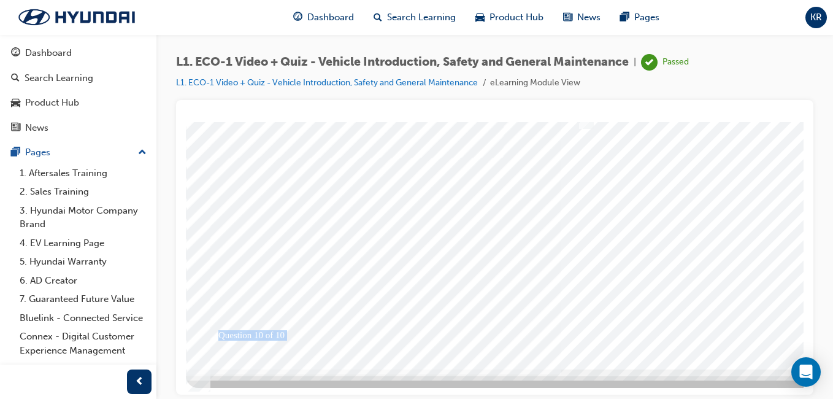
click at [733, 265] on div at bounding box center [603, 147] width 834 height 441
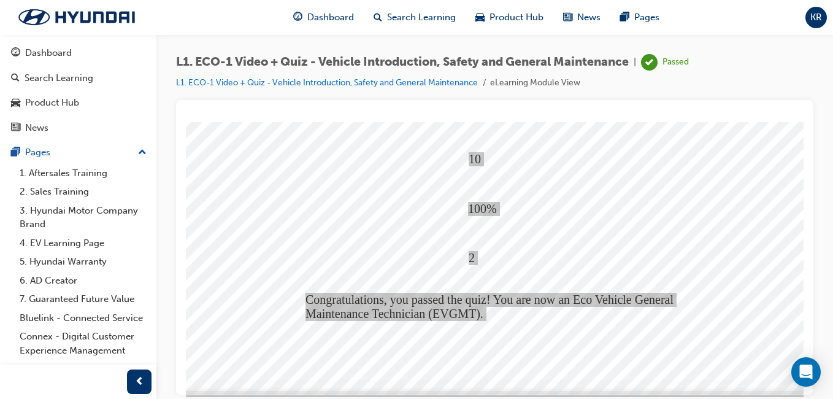
scroll to position [184, 166]
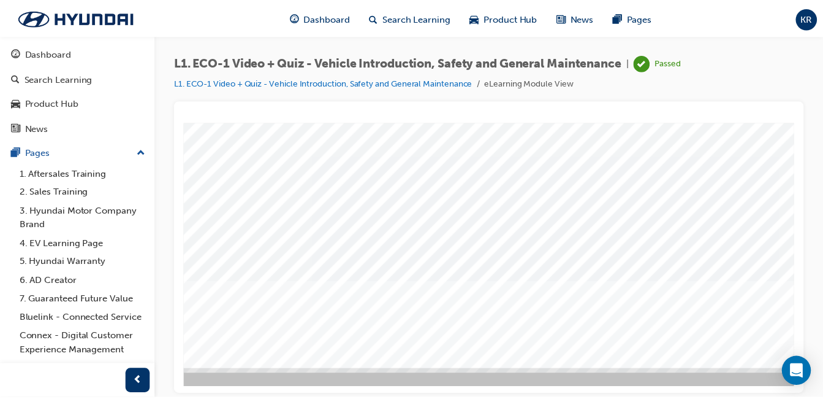
scroll to position [194, 226]
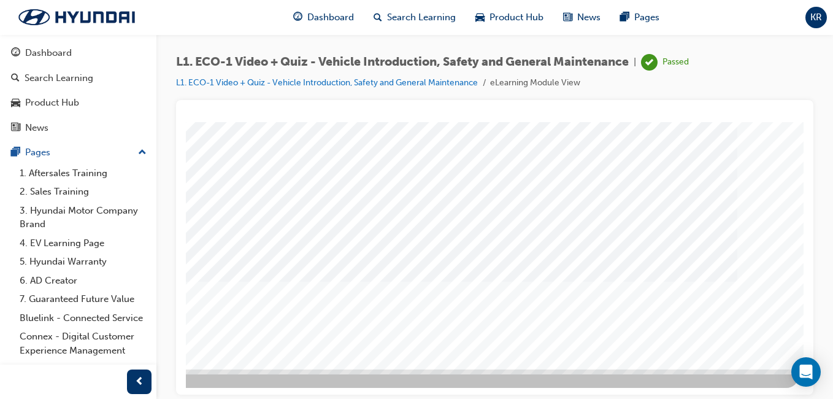
click at [315, 18] on span "Dashboard" at bounding box center [330, 17] width 47 height 14
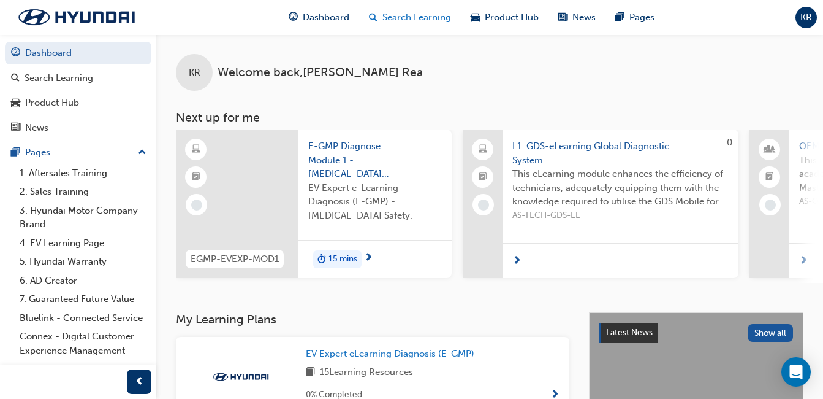
click at [427, 24] on span "Search Learning" at bounding box center [417, 17] width 69 height 14
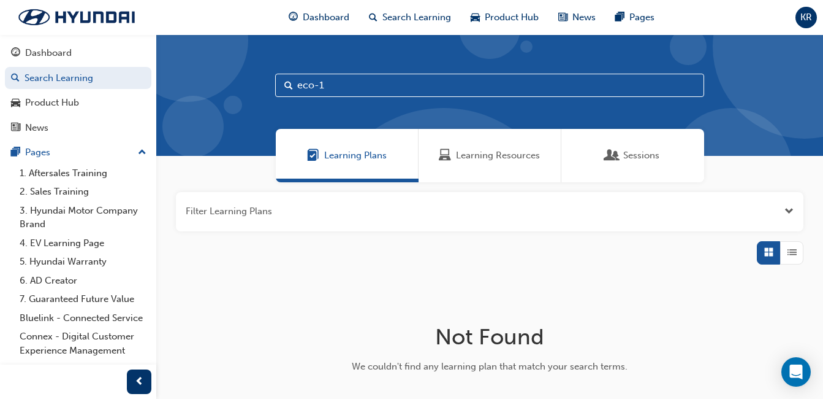
click at [489, 157] on span "Learning Resources" at bounding box center [498, 155] width 84 height 14
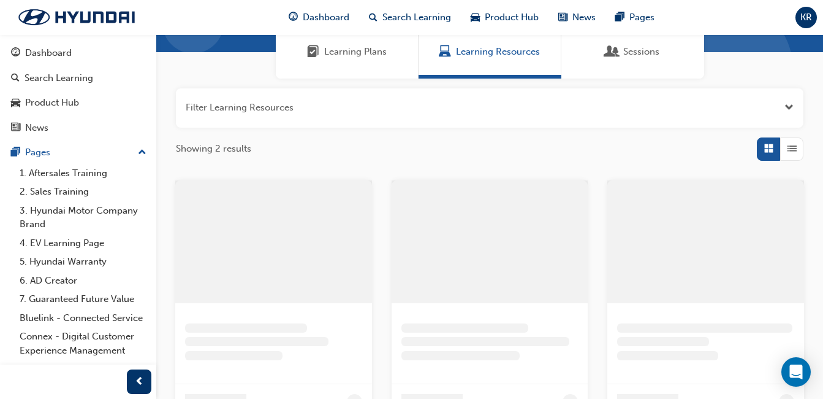
scroll to position [123, 0]
